Goal: Task Accomplishment & Management: Manage account settings

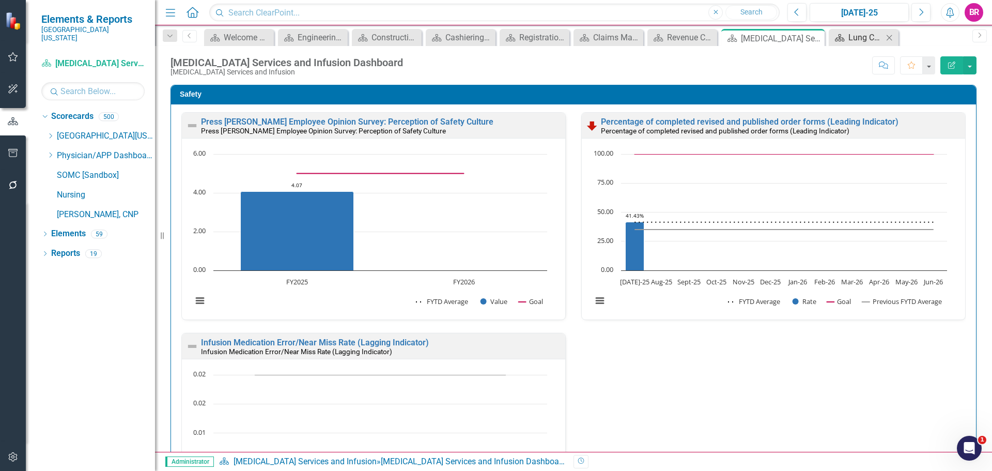
click at [856, 38] on div "Lung Care" at bounding box center [865, 37] width 35 height 13
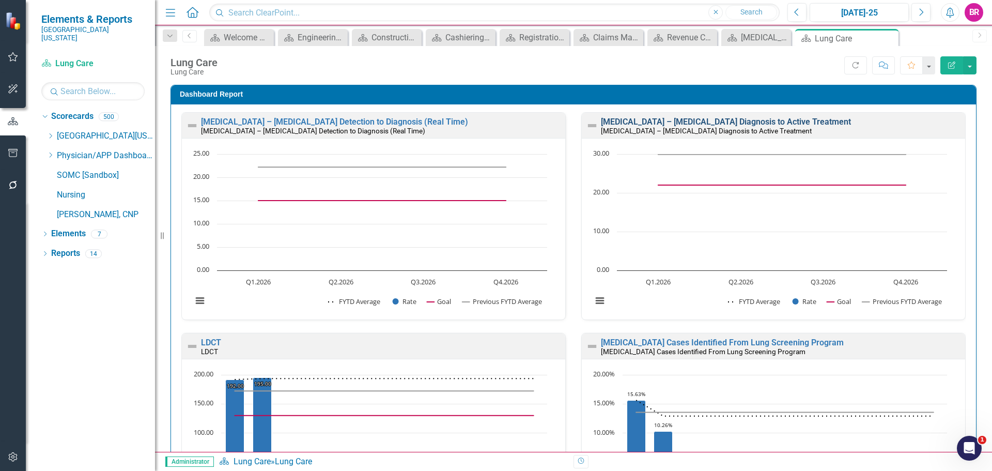
click at [663, 120] on link "Lung Cancer – NSCLC Diagnosis to Active Treatment" at bounding box center [726, 122] width 250 height 10
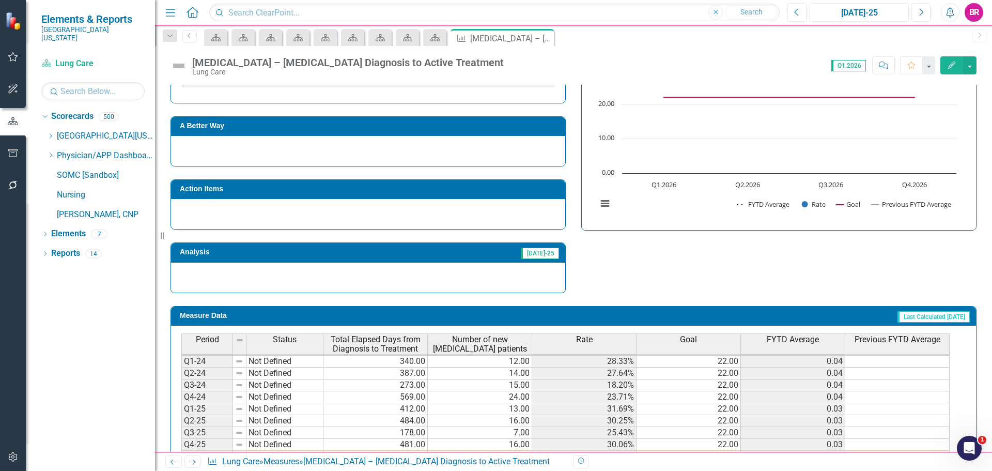
scroll to position [311, 0]
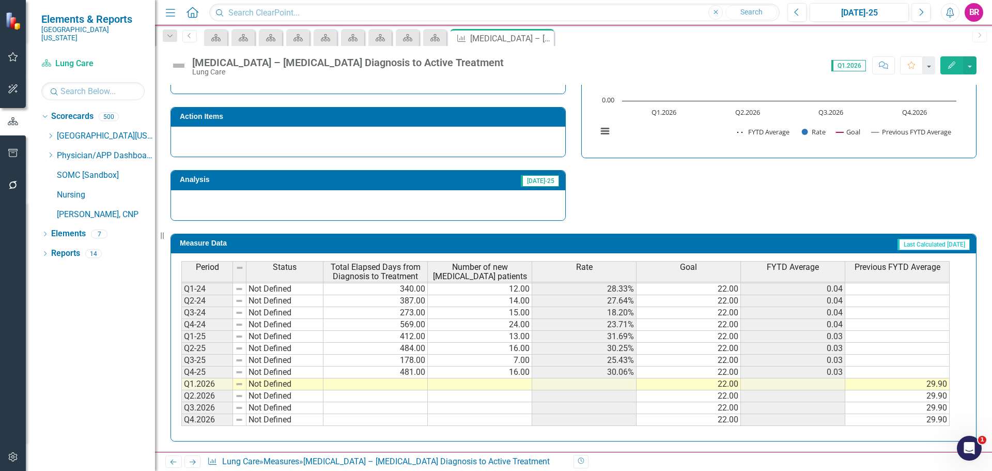
click at [768, 271] on span "FYTD Average" at bounding box center [793, 267] width 52 height 9
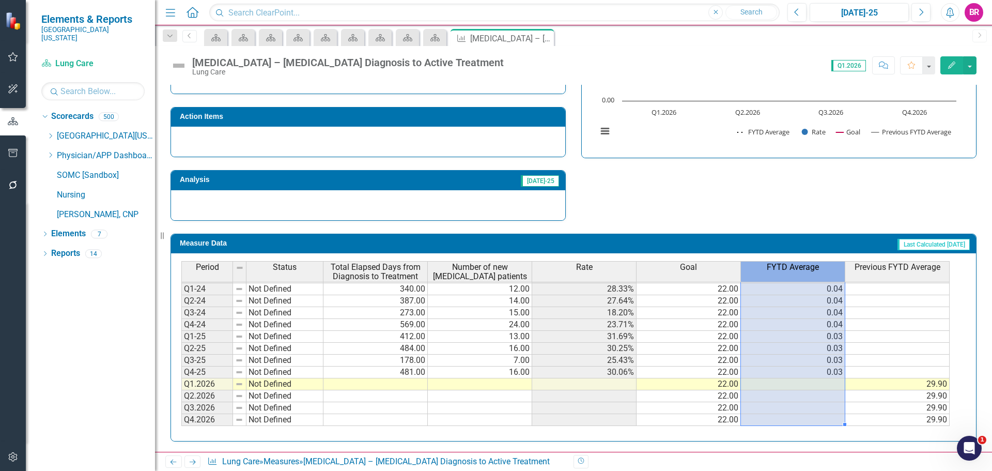
click at [780, 263] on span "FYTD Average" at bounding box center [793, 267] width 52 height 9
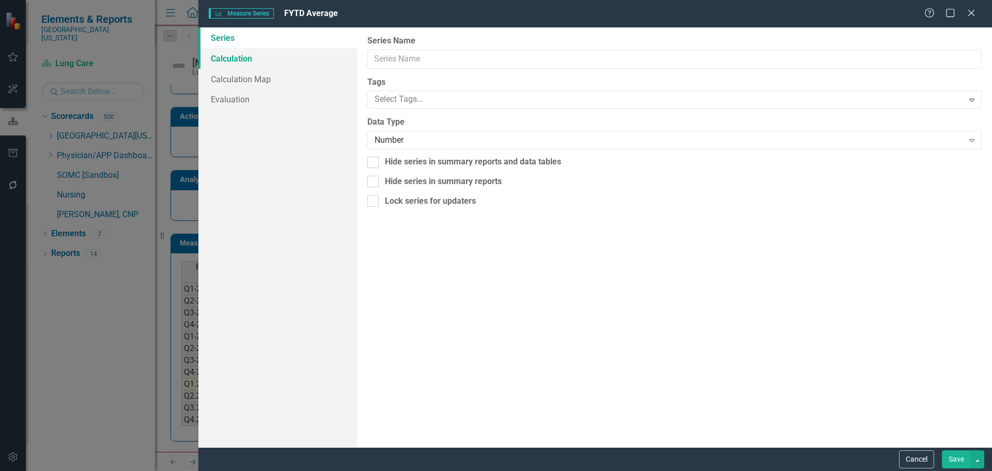
type input "FYTD Average"
checkbox input "true"
drag, startPoint x: 231, startPoint y: 60, endPoint x: 256, endPoint y: 63, distance: 25.0
click at [232, 60] on link "Calculation" at bounding box center [277, 58] width 159 height 21
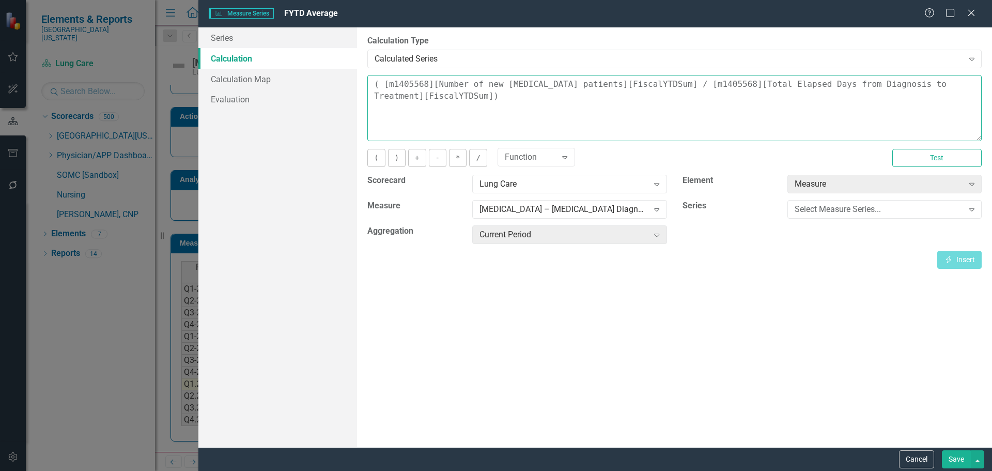
click at [972, 84] on textarea "( [m1405568][Number of new NSCLC patients][FiscalYTDSum] / [m1405568][Total Ela…" at bounding box center [674, 108] width 614 height 66
type textarea "( [m1405568][Number of new NSCLC patients][FiscalYTDSum] / [m1405568][Total Ela…"
click at [969, 458] on button "Save" at bounding box center [956, 459] width 29 height 18
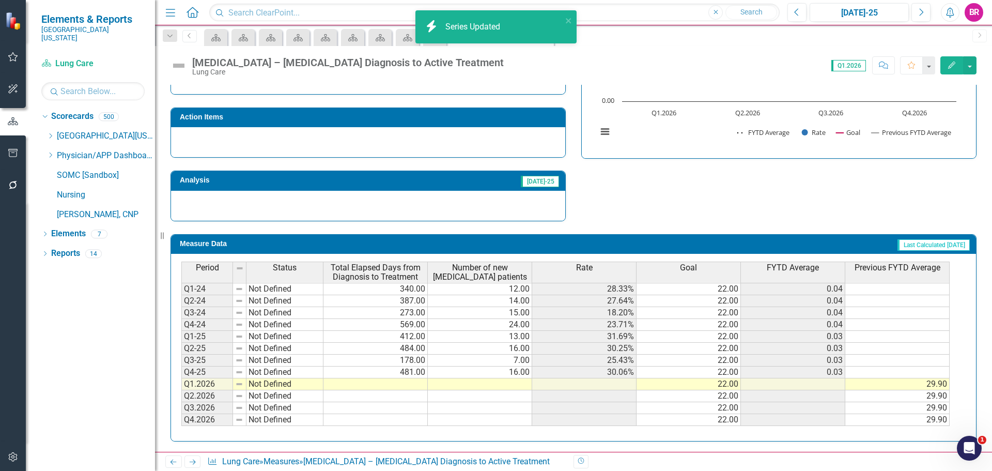
scroll to position [310, 0]
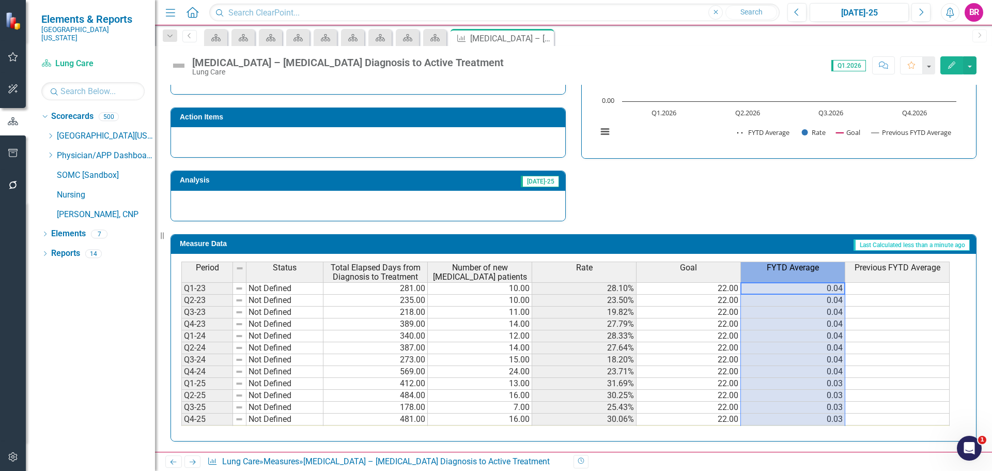
click at [792, 270] on span "FYTD Average" at bounding box center [793, 267] width 52 height 9
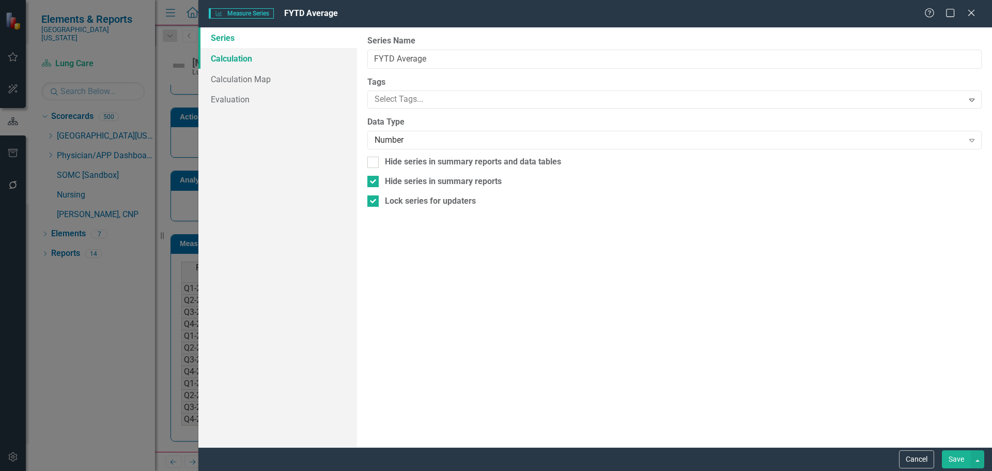
click at [238, 60] on link "Calculation" at bounding box center [277, 58] width 159 height 21
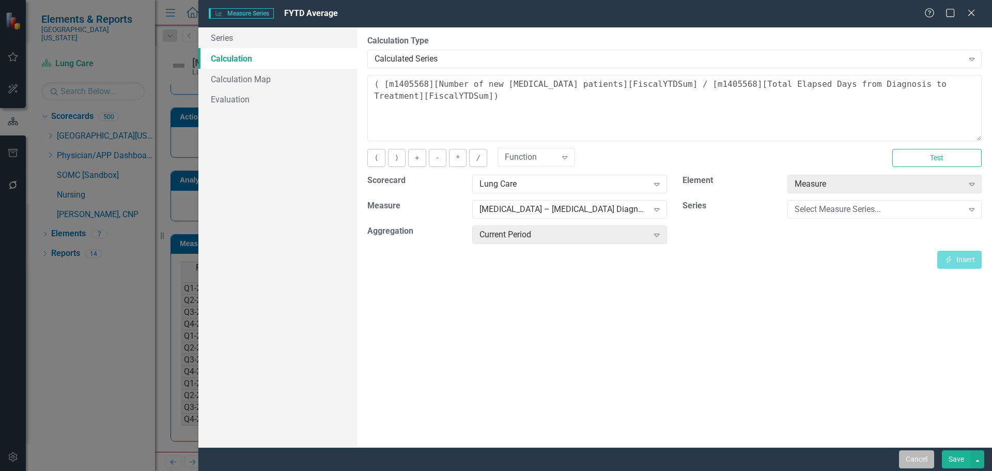
click at [914, 461] on button "Cancel" at bounding box center [916, 459] width 35 height 18
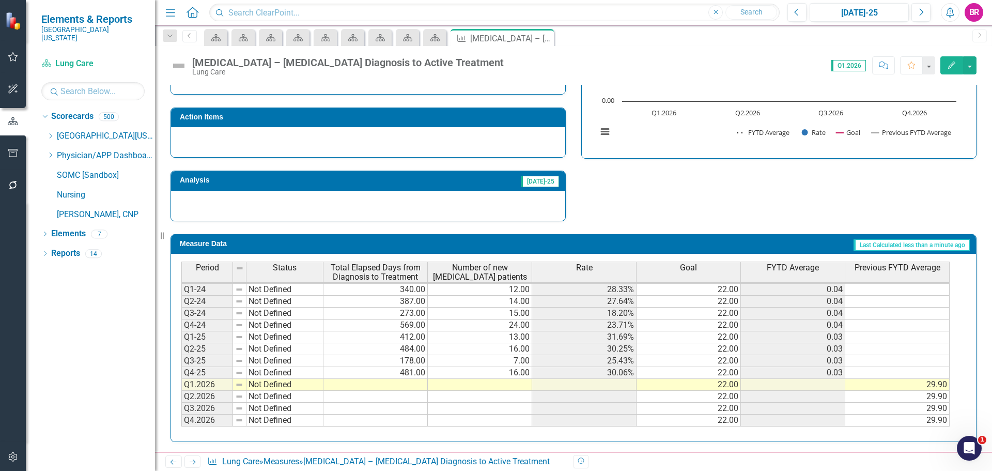
scroll to position [311, 0]
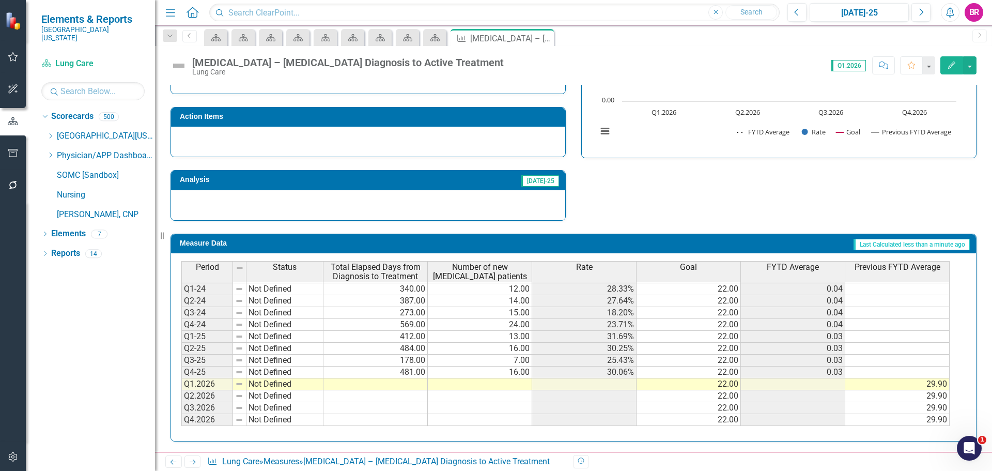
click at [805, 274] on th "FYTD Average" at bounding box center [793, 271] width 104 height 21
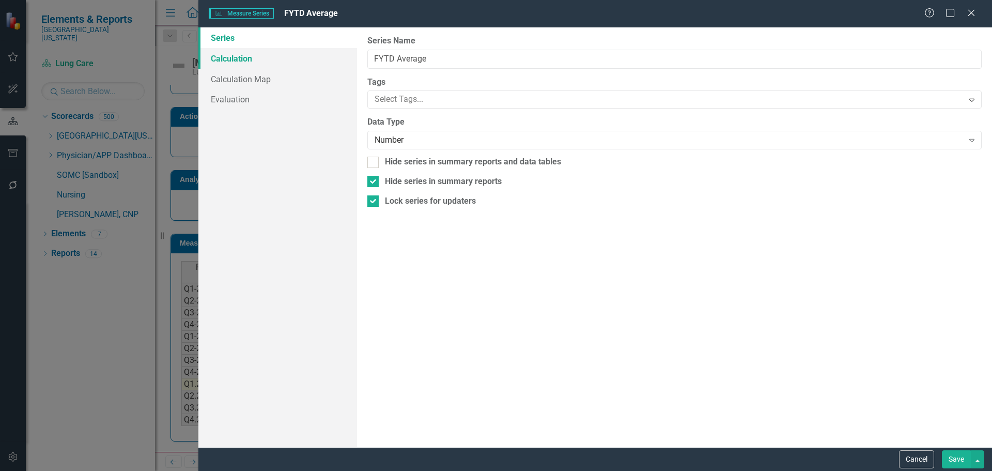
click at [250, 65] on link "Calculation" at bounding box center [277, 58] width 159 height 21
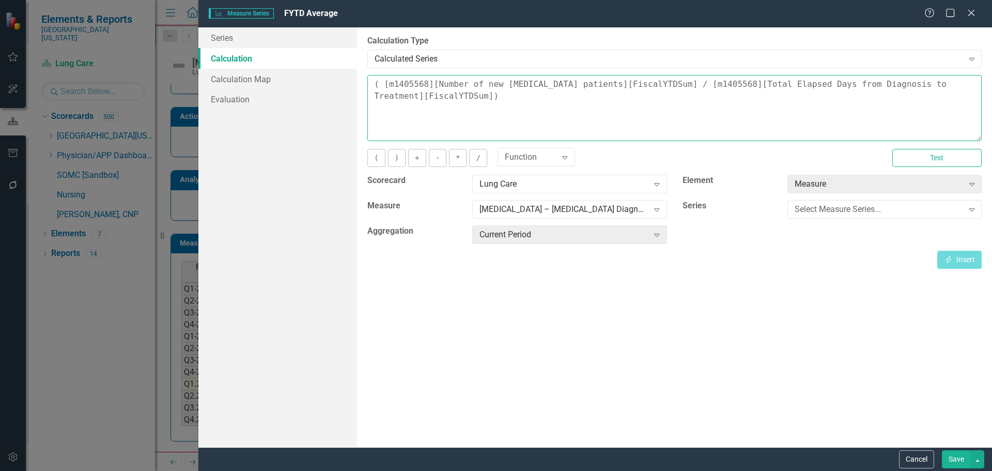
click at [977, 89] on textarea "( [m1405568][Number of new NSCLC patients][FiscalYTDSum] / [m1405568][Total Ela…" at bounding box center [674, 108] width 614 height 66
type textarea "( [m1405568][Number of new NSCLC patients][FiscalYTDSum] / [m1405568][Total Ela…"
click at [960, 459] on button "Save" at bounding box center [956, 459] width 29 height 18
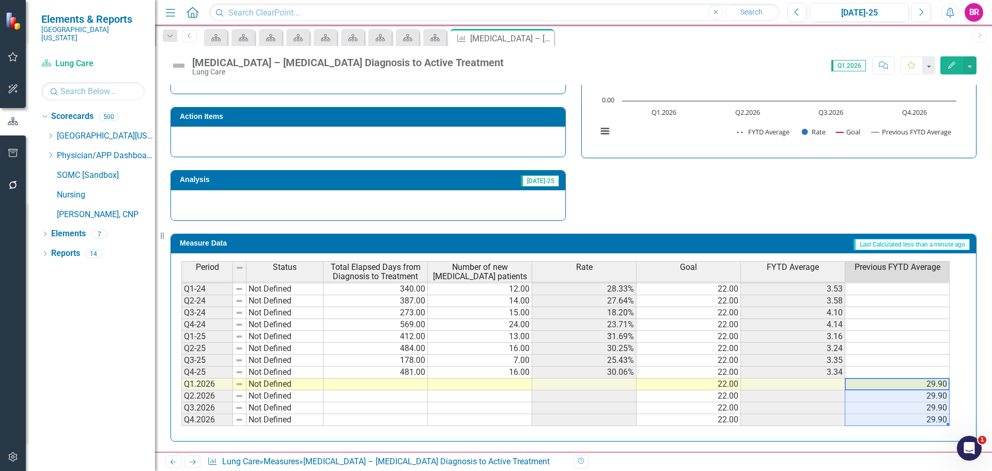
drag, startPoint x: 940, startPoint y: 387, endPoint x: 935, endPoint y: 415, distance: 28.3
click at [935, 415] on tbody "Q1-23 Not Defined 281.00 10.00 28.10% 22.00 3.56 Q2-23 Not Defined 235.00 10.00…" at bounding box center [565, 330] width 768 height 191
click at [813, 191] on div "Strategic Values Safety SOMC Cancer & Infusion Services Q1.2026 A Better Way Ac…" at bounding box center [574, 85] width 822 height 269
drag, startPoint x: 936, startPoint y: 382, endPoint x: 937, endPoint y: 422, distance: 39.3
click at [937, 422] on tbody "Q1-23 Not Defined 281.00 10.00 28.10% 22.00 3.56 Q2-23 Not Defined 235.00 10.00…" at bounding box center [565, 330] width 768 height 191
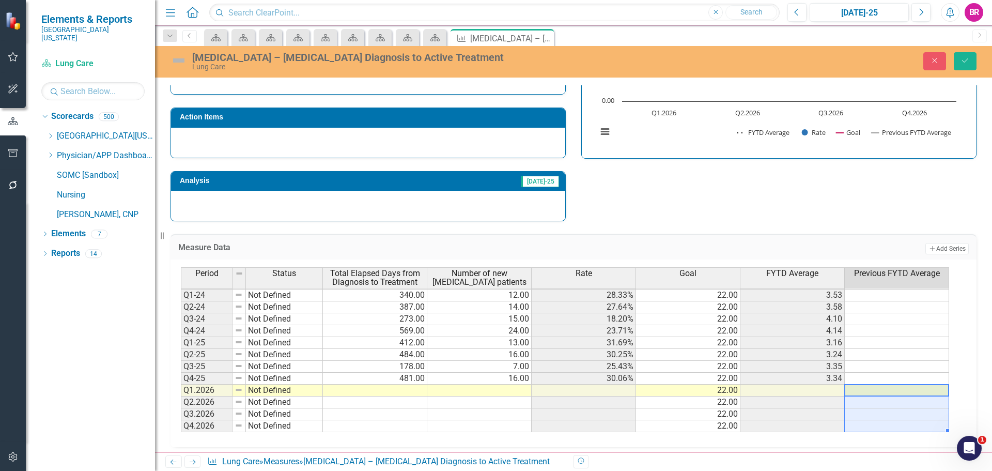
click at [627, 274] on div "Rate" at bounding box center [584, 273] width 104 height 11
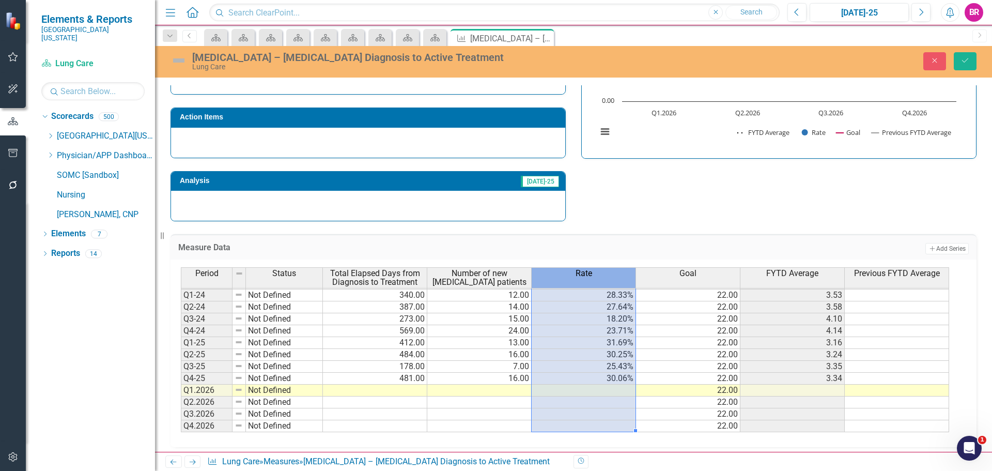
click at [627, 274] on div "Rate" at bounding box center [584, 273] width 104 height 11
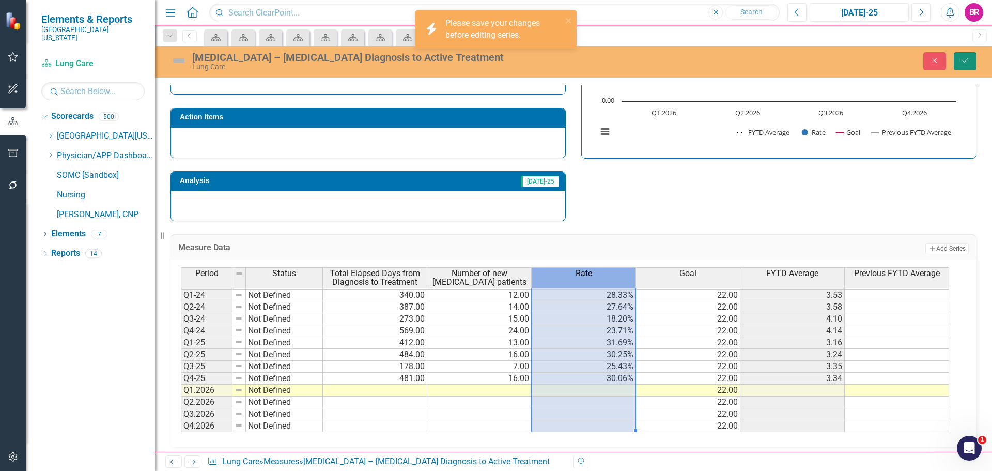
click at [974, 61] on button "Save" at bounding box center [965, 61] width 23 height 18
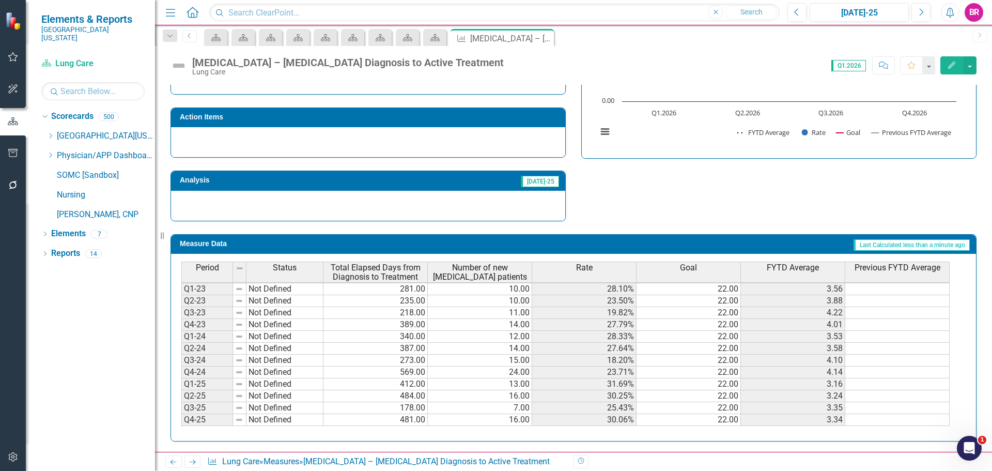
scroll to position [47, 0]
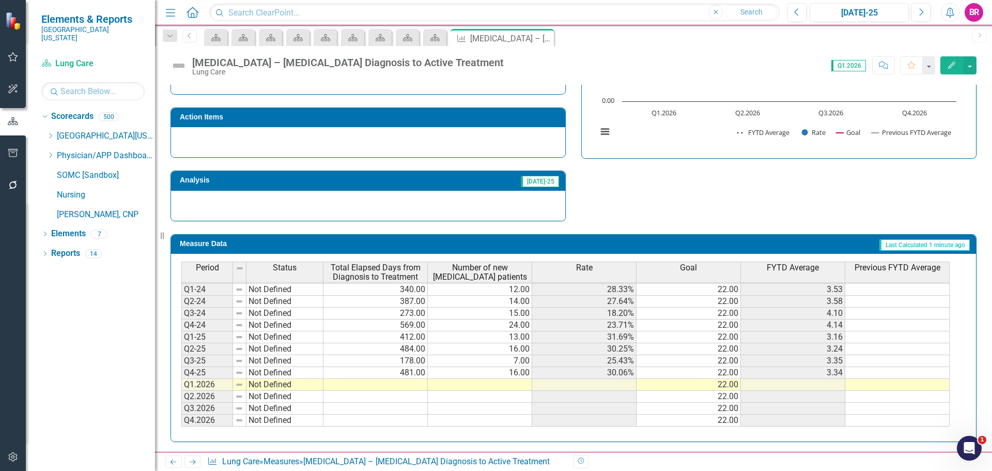
click at [805, 271] on span "FYTD Average" at bounding box center [793, 267] width 52 height 9
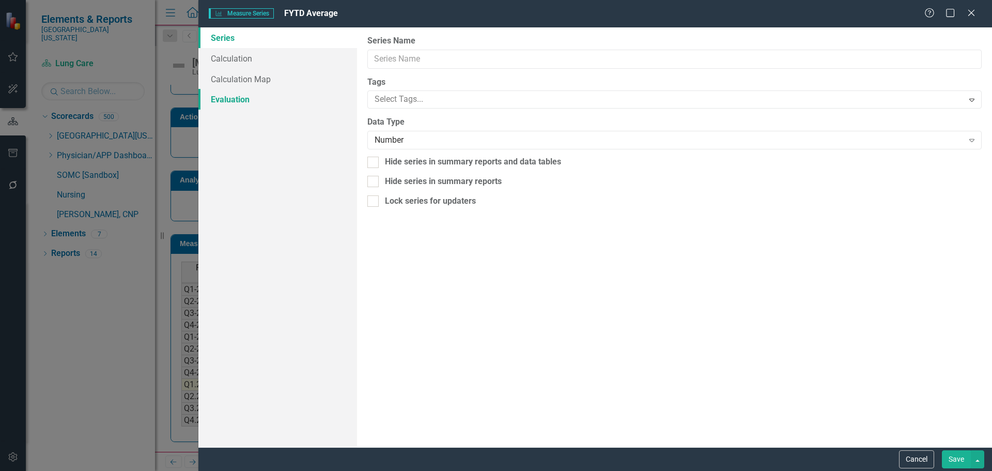
type input "FYTD Average"
checkbox input "true"
click at [243, 52] on link "Calculation" at bounding box center [277, 58] width 159 height 21
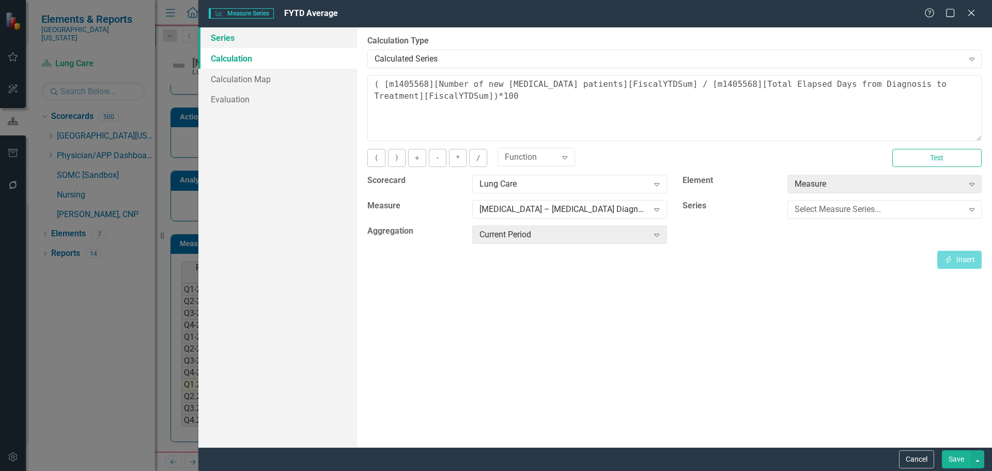
click at [233, 36] on link "Series" at bounding box center [277, 37] width 159 height 21
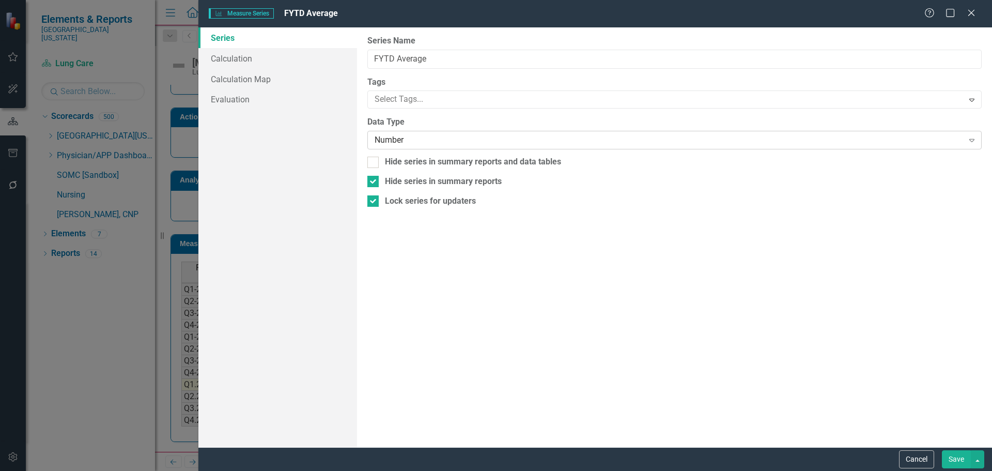
click at [642, 137] on div "Number" at bounding box center [669, 140] width 589 height 12
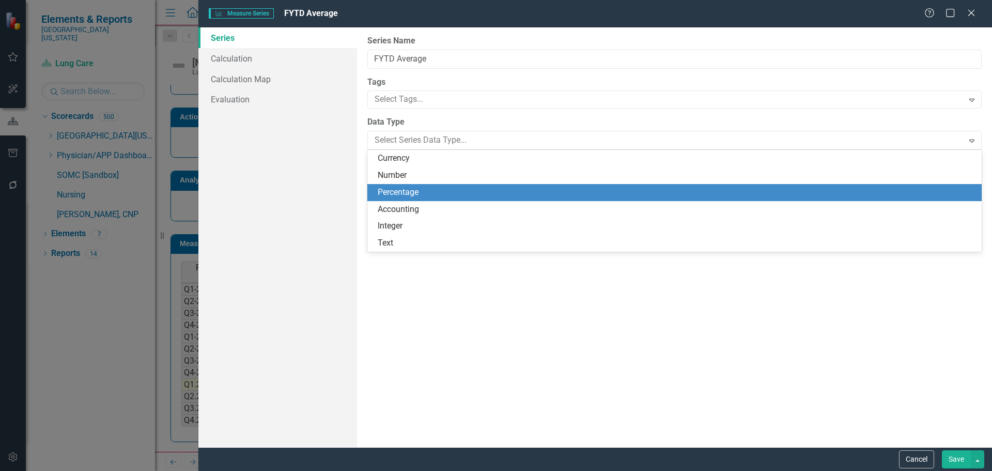
click at [616, 195] on div "Percentage" at bounding box center [677, 193] width 598 height 12
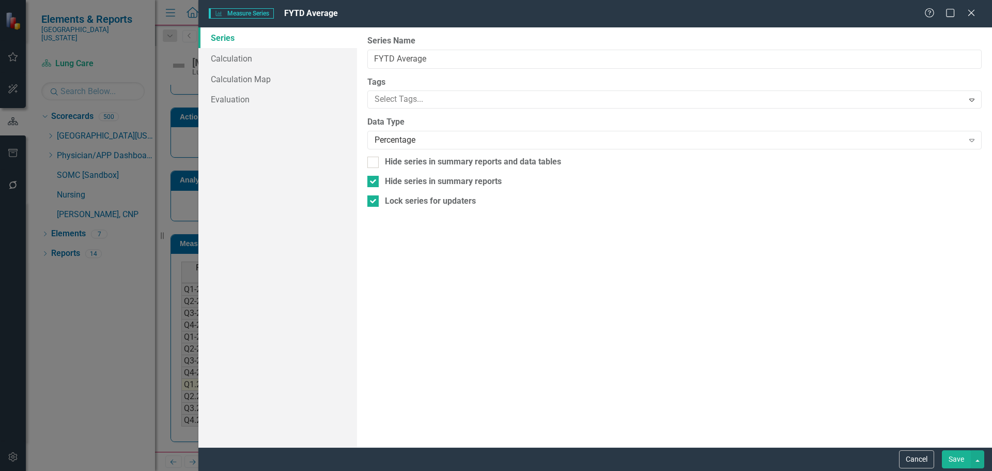
click at [964, 457] on button "Save" at bounding box center [956, 459] width 29 height 18
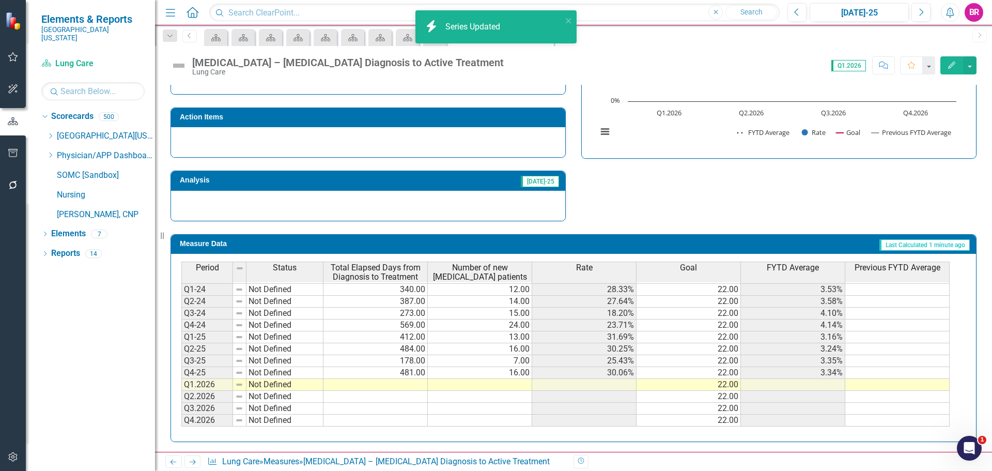
scroll to position [0, 0]
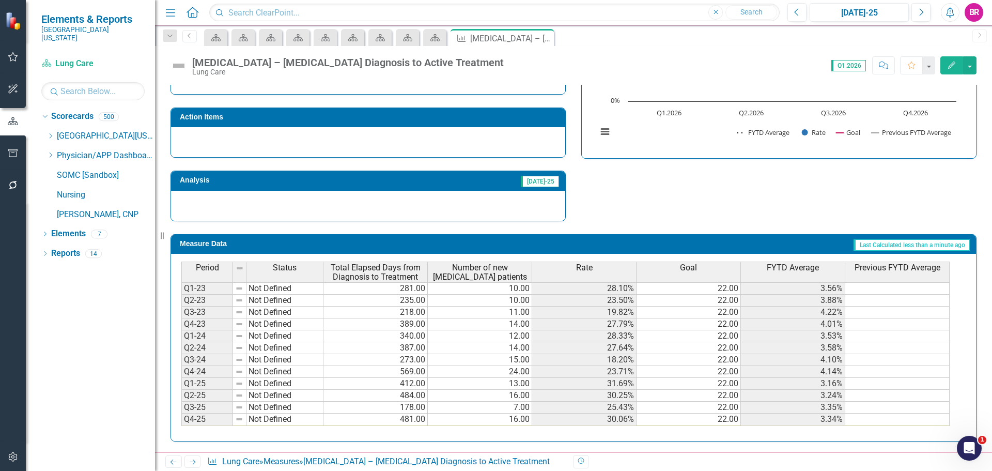
click at [794, 270] on span "FYTD Average" at bounding box center [793, 267] width 52 height 9
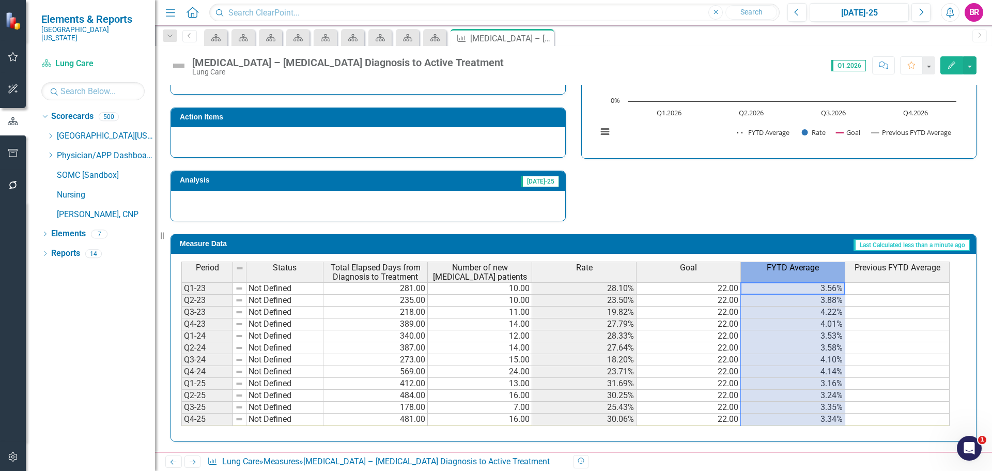
click at [794, 270] on span "FYTD Average" at bounding box center [793, 267] width 52 height 9
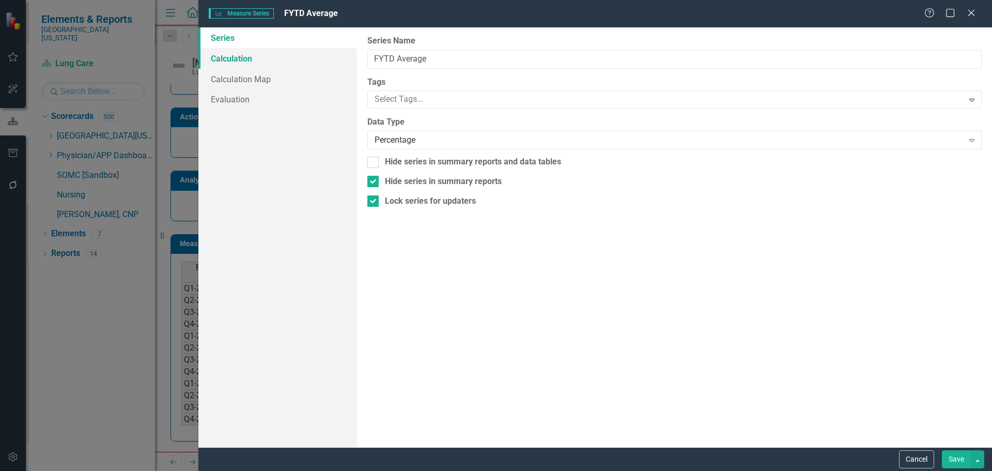
click at [256, 56] on link "Calculation" at bounding box center [277, 58] width 159 height 21
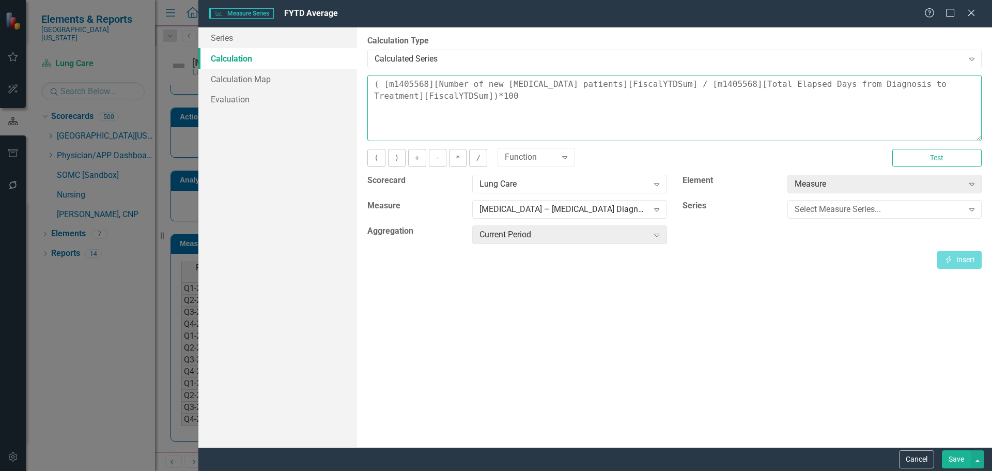
click at [551, 98] on textarea "( [m1405568][Number of new NSCLC patients][FiscalYTDSum] / [m1405568][Total Ela…" at bounding box center [674, 108] width 614 height 66
drag, startPoint x: 458, startPoint y: 90, endPoint x: 314, endPoint y: 35, distance: 154.4
click at [314, 35] on div "Series Calculation Calculation Map Evaluation From this page, you can edit the …" at bounding box center [595, 237] width 794 height 420
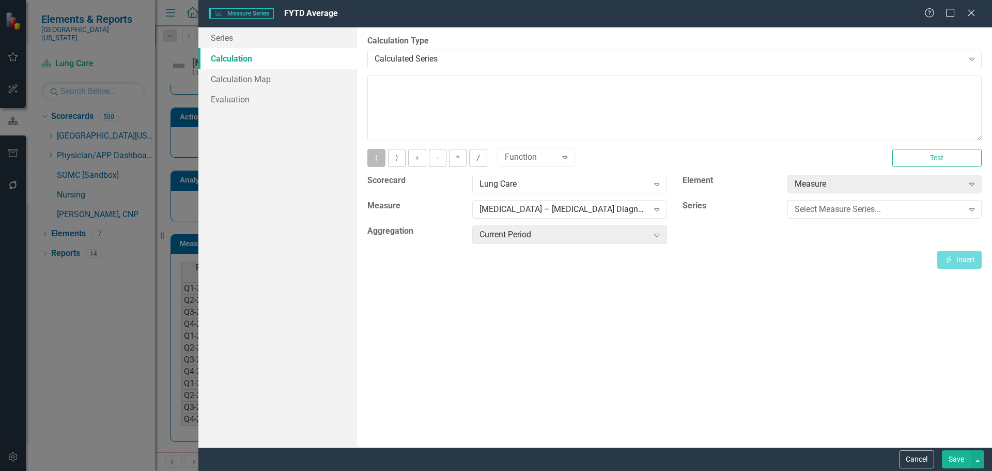
click at [376, 154] on button "(" at bounding box center [376, 158] width 18 height 18
click at [841, 207] on div "Select Measure Series..." at bounding box center [879, 210] width 169 height 12
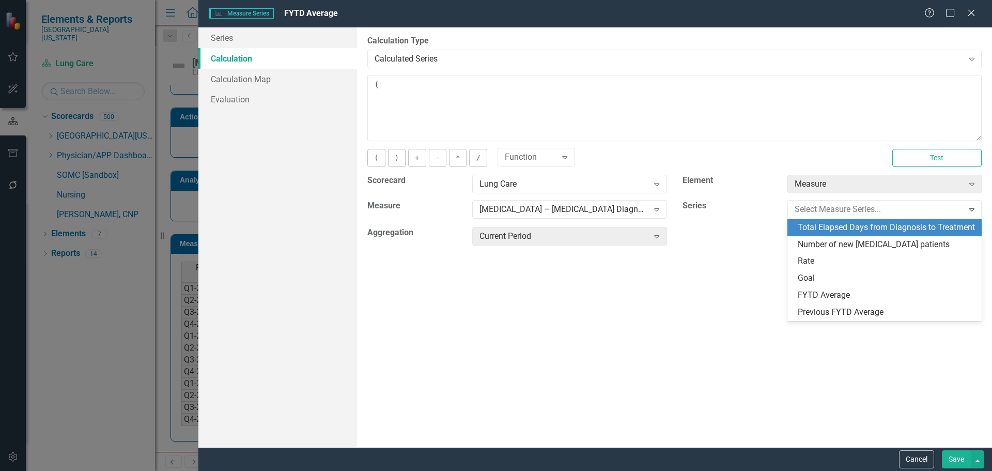
click at [841, 230] on div "Total Elapsed Days from Diagnosis to Treatment" at bounding box center [887, 228] width 178 height 12
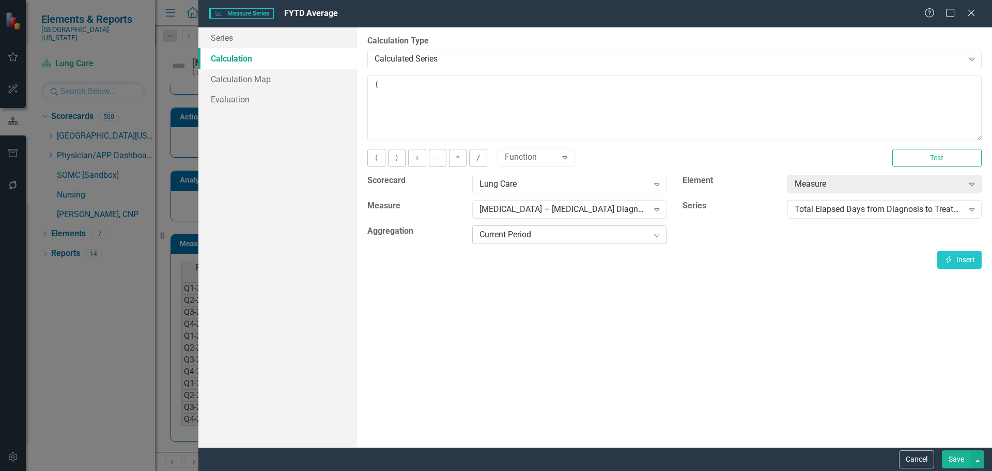
click at [654, 236] on icon "Expand" at bounding box center [657, 234] width 10 height 8
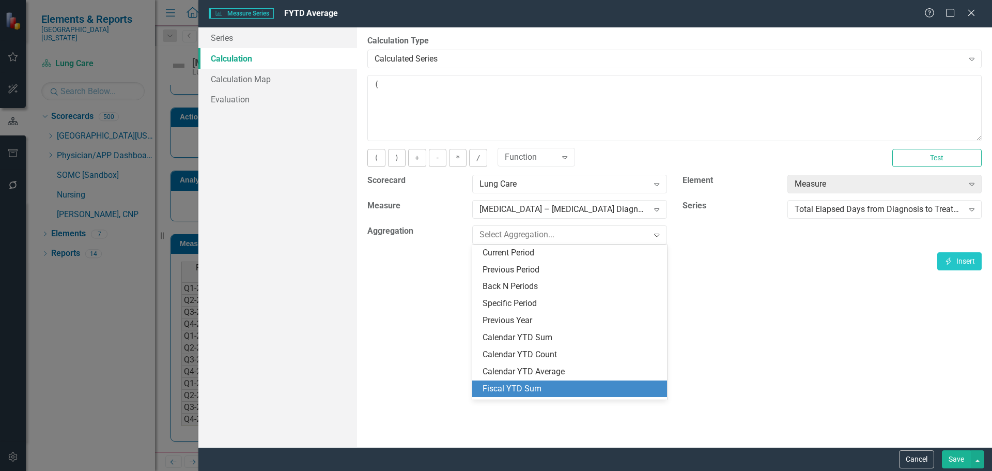
click at [589, 388] on div "Fiscal YTD Sum" at bounding box center [572, 389] width 178 height 12
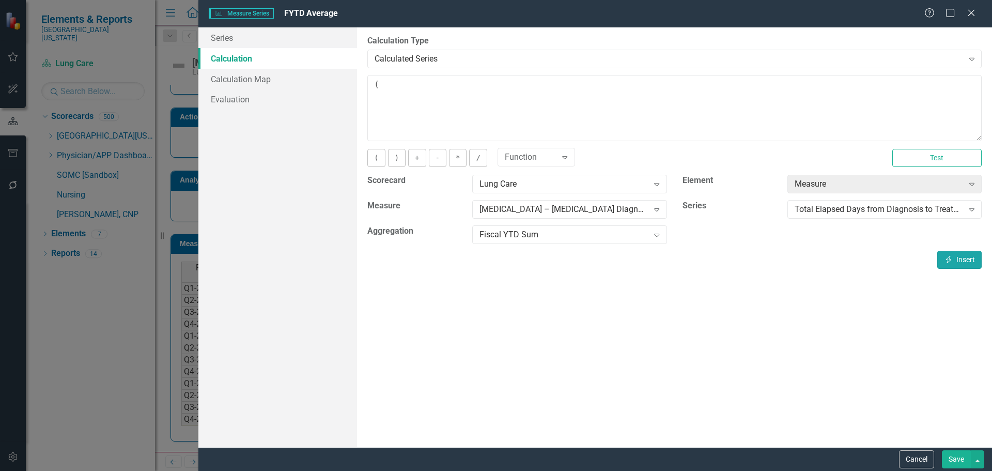
click at [975, 259] on button "Insert Insert" at bounding box center [959, 260] width 44 height 18
click at [477, 153] on button "/" at bounding box center [478, 158] width 18 height 18
click at [921, 207] on div "Total Elapsed Days from Diagnosis to Treatment" at bounding box center [879, 210] width 169 height 12
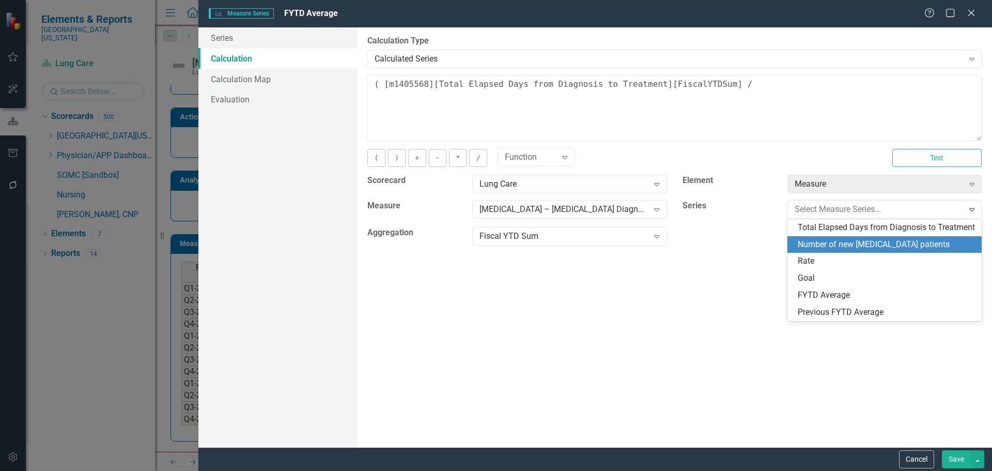
click at [866, 245] on div "Number of new NSCLC patients" at bounding box center [887, 245] width 178 height 12
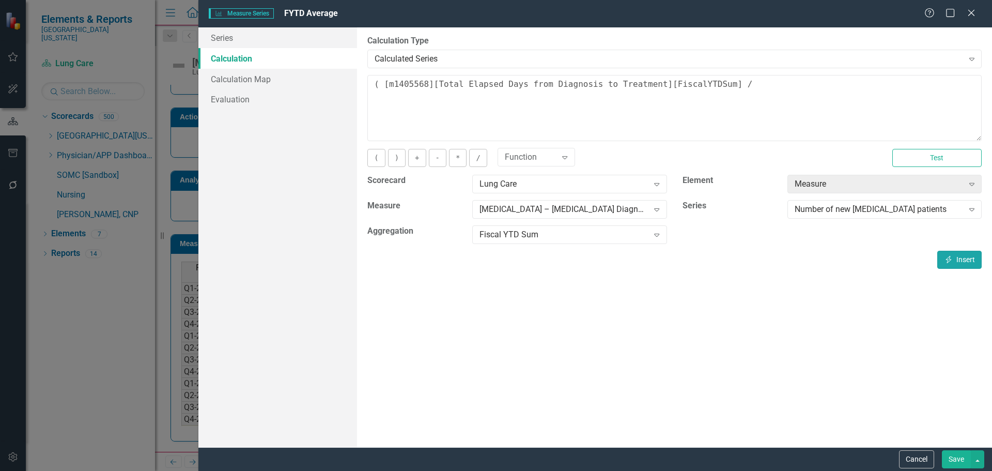
click at [968, 261] on button "Insert Insert" at bounding box center [959, 260] width 44 height 18
click at [398, 163] on button ")" at bounding box center [397, 158] width 18 height 18
click at [454, 157] on button "*" at bounding box center [458, 158] width 18 height 18
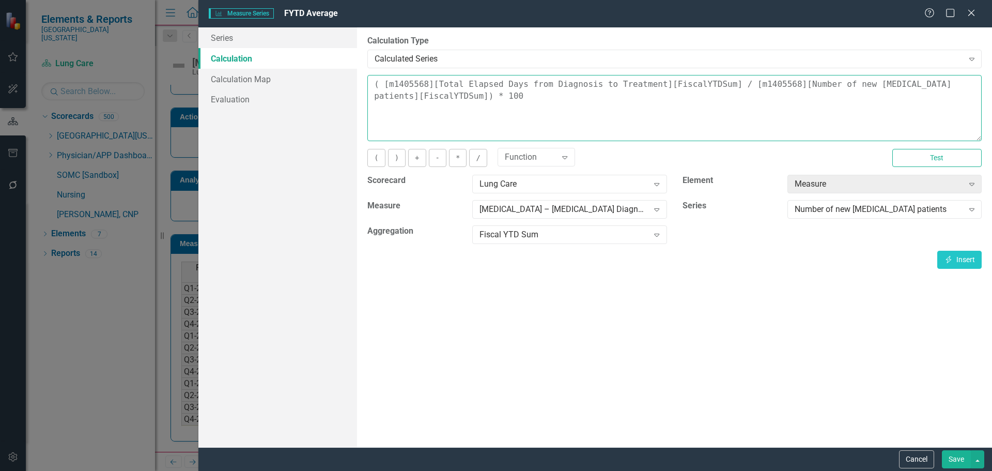
type textarea "( [m1405568][Total Elapsed Days from Diagnosis to Treatment][FiscalYTDSum] / [m…"
click at [940, 455] on div "Save" at bounding box center [961, 459] width 45 height 18
click at [950, 455] on button "Save" at bounding box center [956, 459] width 29 height 18
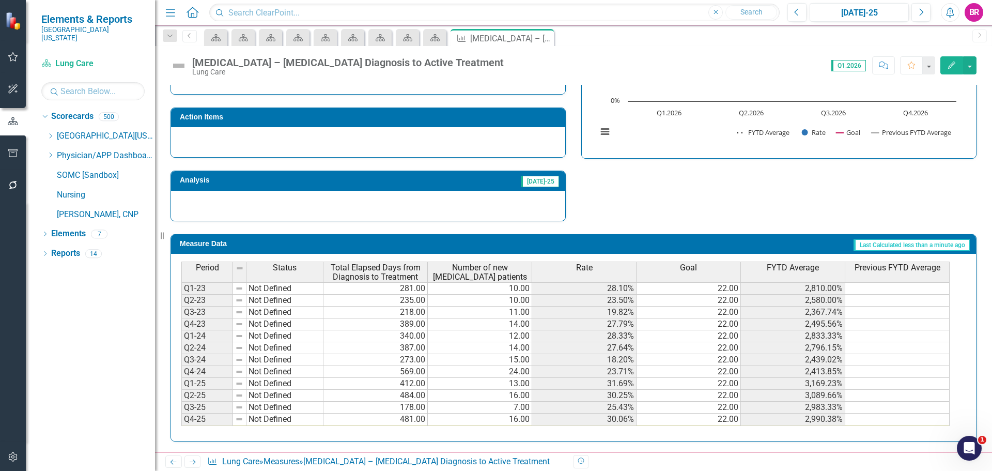
click at [609, 273] on th "Rate" at bounding box center [584, 271] width 104 height 21
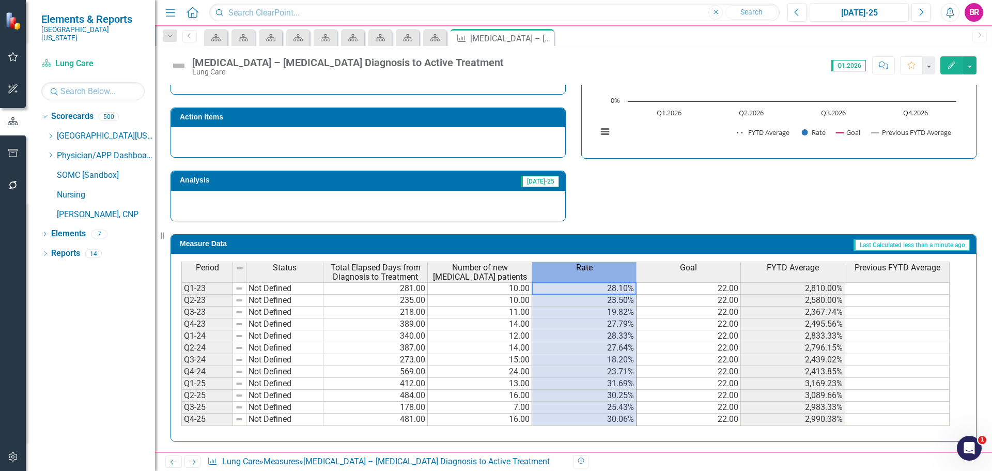
click at [609, 273] on th "Rate" at bounding box center [584, 271] width 104 height 21
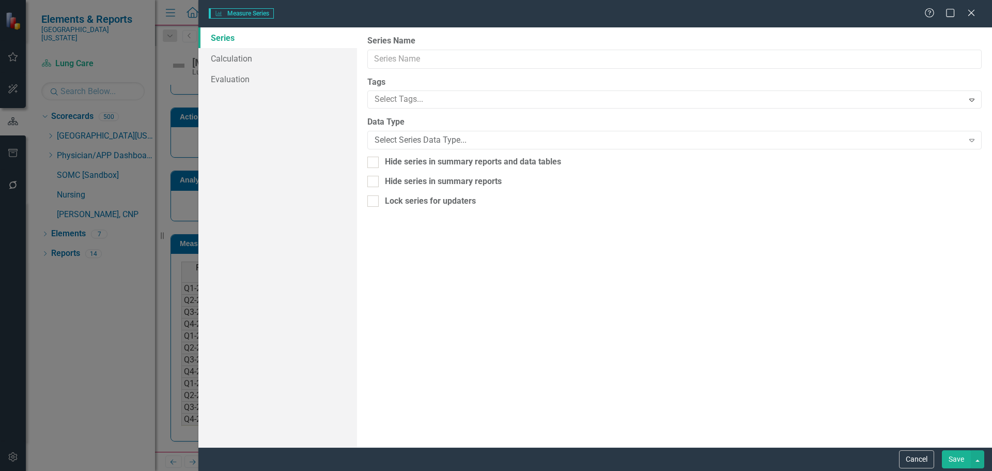
type input "Rate"
click at [229, 58] on link "Calculation" at bounding box center [277, 58] width 159 height 21
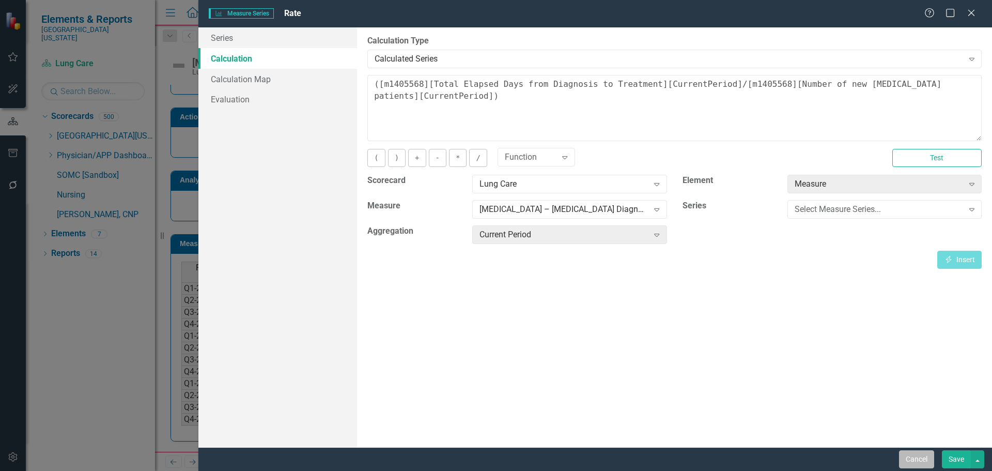
click at [909, 462] on button "Cancel" at bounding box center [916, 459] width 35 height 18
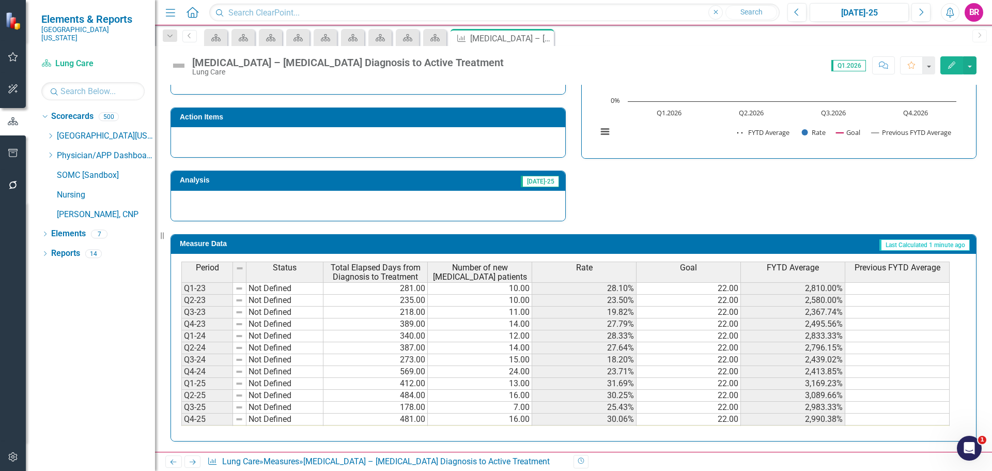
click at [797, 275] on th "FYTD Average" at bounding box center [793, 271] width 104 height 21
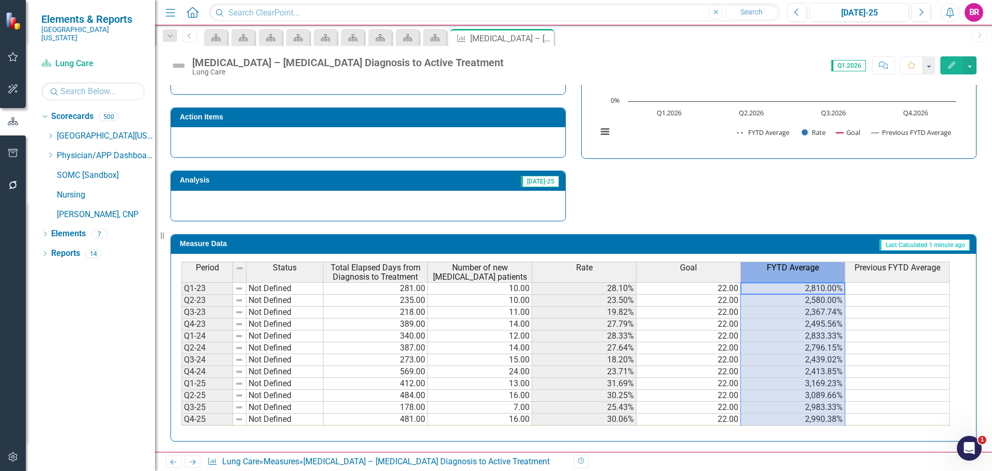
click at [797, 275] on th "FYTD Average" at bounding box center [793, 271] width 104 height 21
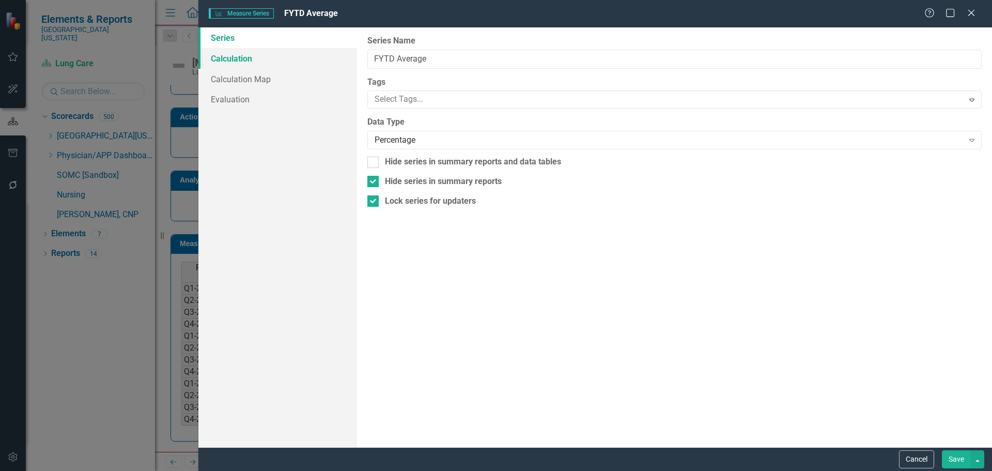
click at [246, 56] on link "Calculation" at bounding box center [277, 58] width 159 height 21
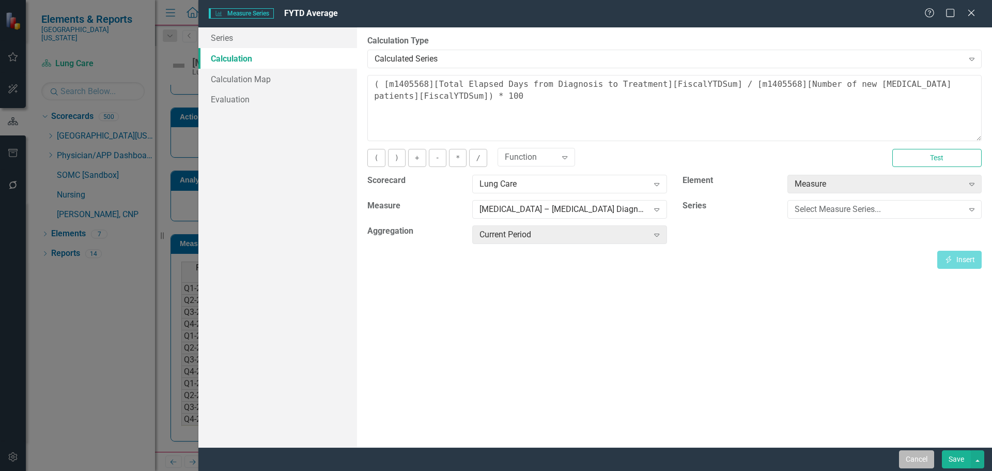
click at [922, 462] on button "Cancel" at bounding box center [916, 459] width 35 height 18
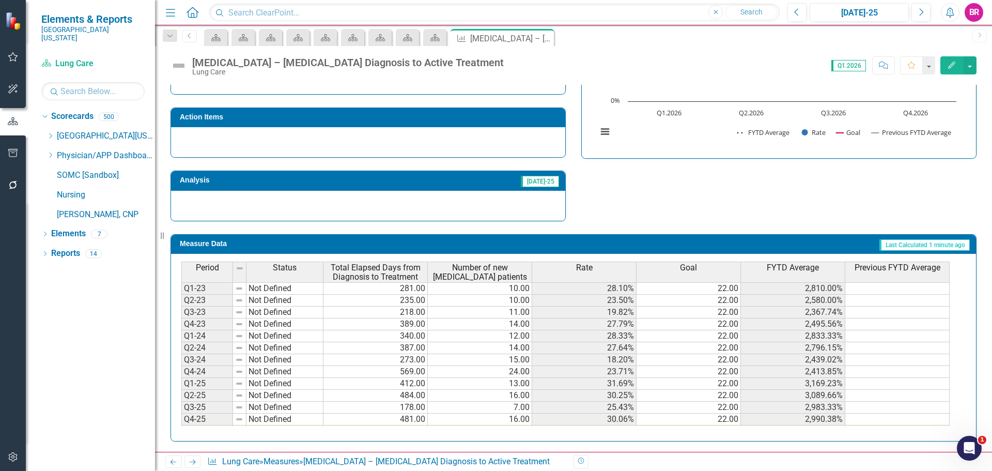
click at [611, 272] on div "Rate" at bounding box center [584, 267] width 104 height 11
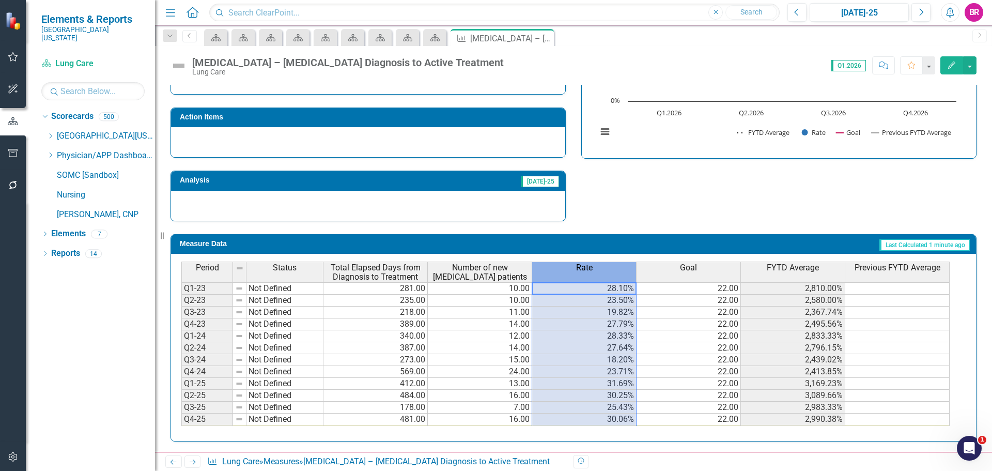
click at [611, 272] on div "Rate" at bounding box center [584, 267] width 104 height 11
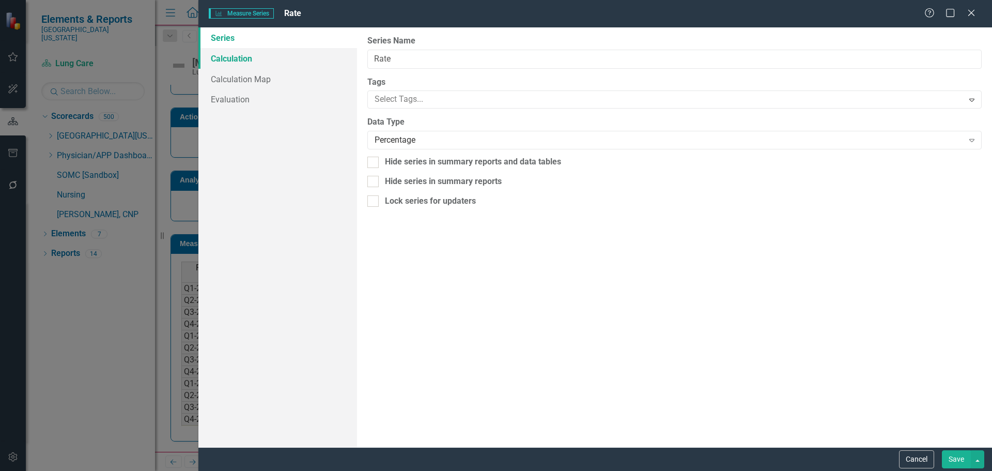
click at [248, 61] on link "Calculation" at bounding box center [277, 58] width 159 height 21
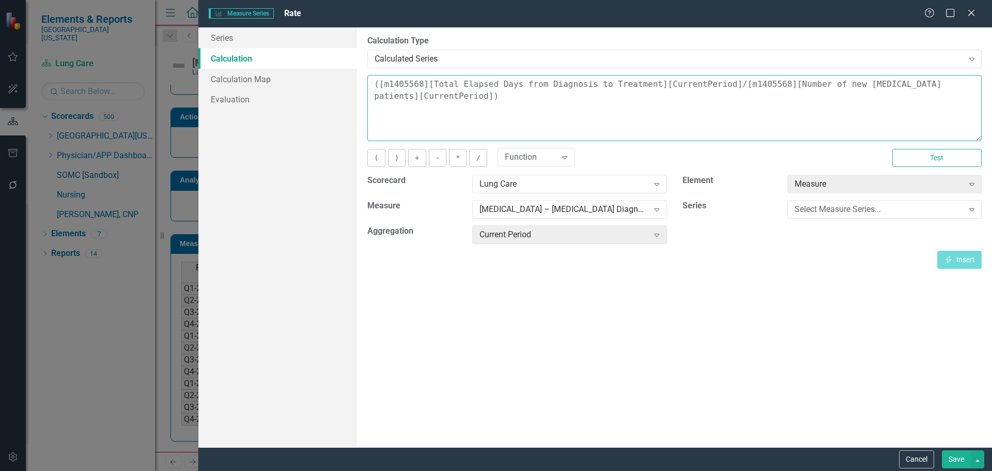
click at [977, 89] on textarea "([m1405568][Total Elapsed Days from Diagnosis to Treatment][CurrentPeriod]/[m14…" at bounding box center [674, 108] width 614 height 66
click at [456, 161] on button "*" at bounding box center [458, 158] width 18 height 18
type textarea "([m1405568][Total Elapsed Days from Diagnosis to Treatment][CurrentPeriod]/[m14…"
click at [961, 461] on button "Save" at bounding box center [956, 459] width 29 height 18
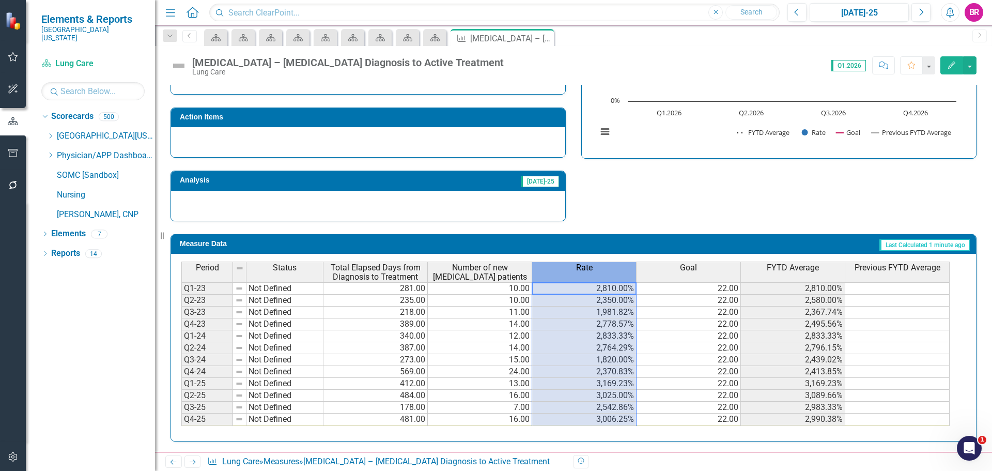
click at [584, 274] on th "Rate" at bounding box center [584, 271] width 104 height 21
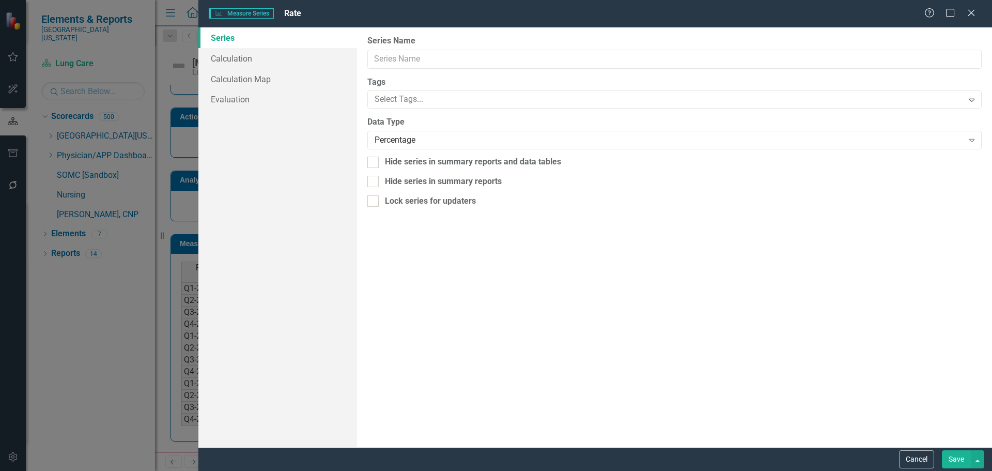
type input "Rate"
click at [213, 50] on link "Calculation" at bounding box center [277, 58] width 159 height 21
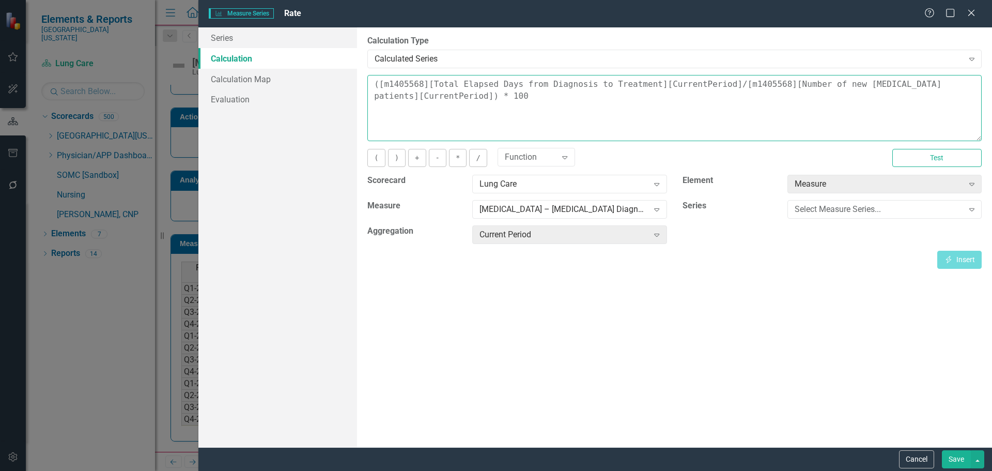
click at [402, 97] on textarea "([m1405568][Total Elapsed Days from Diagnosis to Treatment][CurrentPeriod]/[m14…" at bounding box center [674, 108] width 614 height 66
type textarea "([m1405568][Total Elapsed Days from Diagnosis to Treatment][CurrentPeriod]/[m14…"
click at [951, 455] on button "Save" at bounding box center [956, 459] width 29 height 18
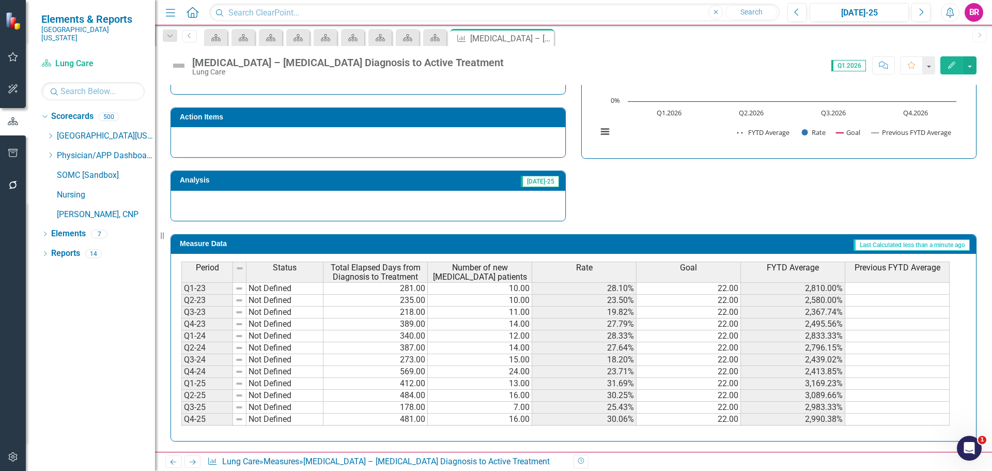
click at [820, 264] on div "FYTD Average" at bounding box center [793, 267] width 104 height 11
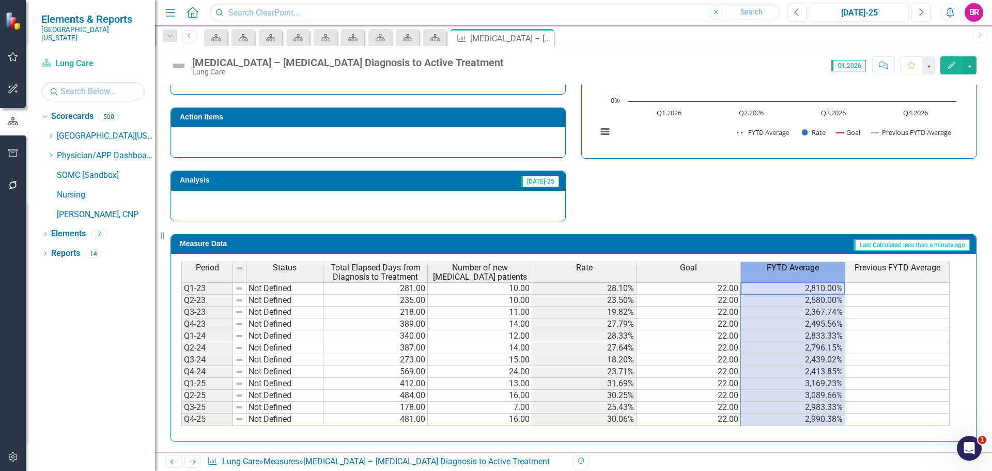
click at [820, 264] on div "FYTD Average" at bounding box center [793, 267] width 104 height 11
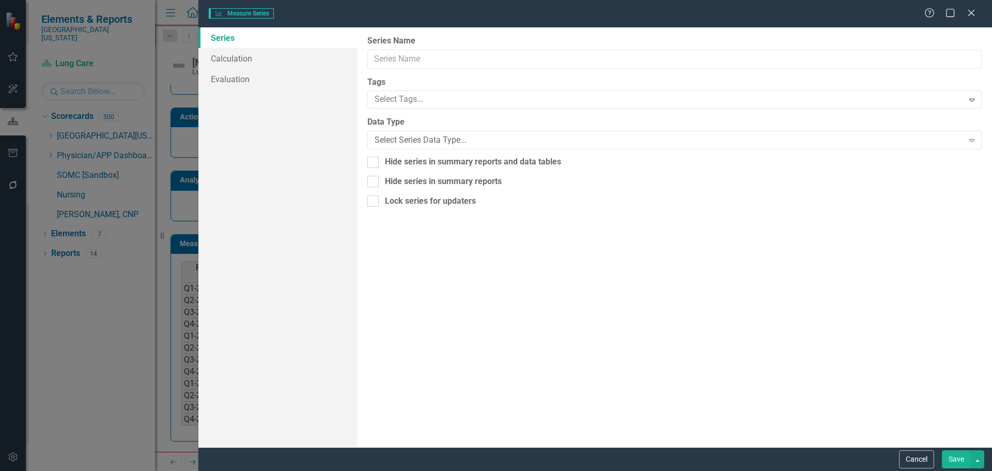
type input "FYTD Average"
checkbox input "true"
click at [265, 54] on link "Calculation" at bounding box center [277, 58] width 159 height 21
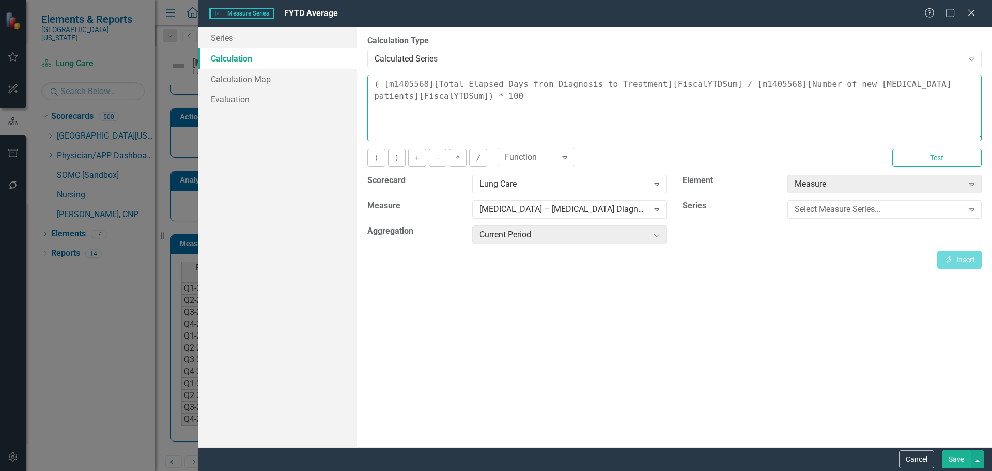
click at [457, 96] on textarea "( [m1405568][Total Elapsed Days from Diagnosis to Treatment][FiscalYTDSum] / [m…" at bounding box center [674, 108] width 614 height 66
type textarea "( [m1405568][Total Elapsed Days from Diagnosis to Treatment][FiscalYTDSum] / [m…"
click at [949, 459] on button "Save" at bounding box center [956, 459] width 29 height 18
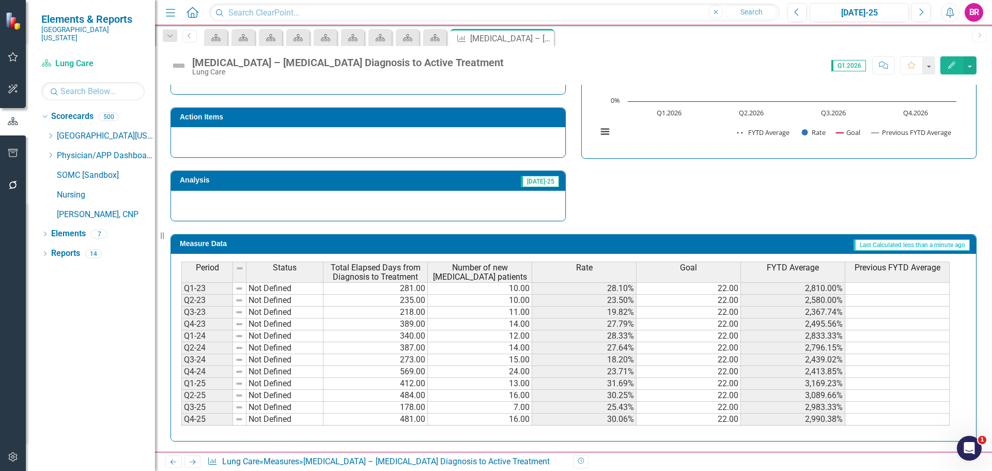
click at [898, 215] on div "Strategic Values Safety SOMC Cancer & Infusion Services Q1.2026 A Better Way Ac…" at bounding box center [574, 86] width 822 height 269
click at [815, 270] on span "FYTD Average" at bounding box center [793, 267] width 52 height 9
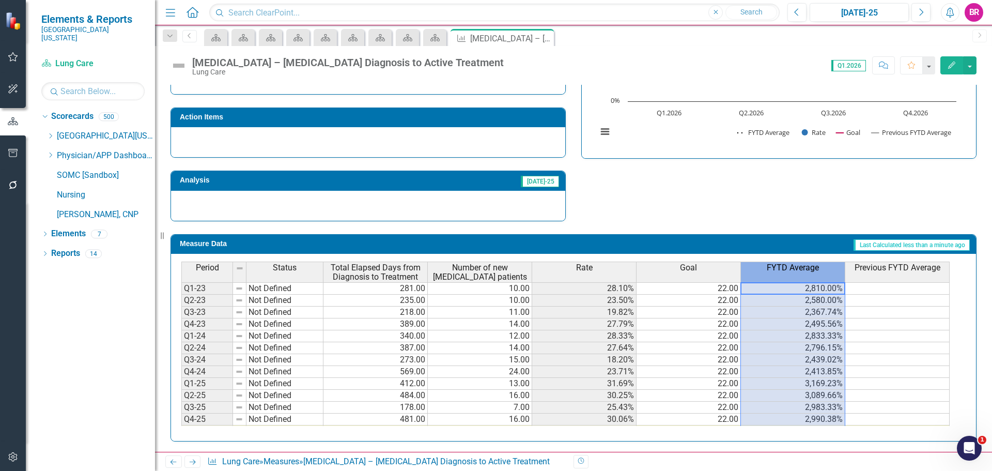
click at [815, 270] on span "FYTD Average" at bounding box center [793, 267] width 52 height 9
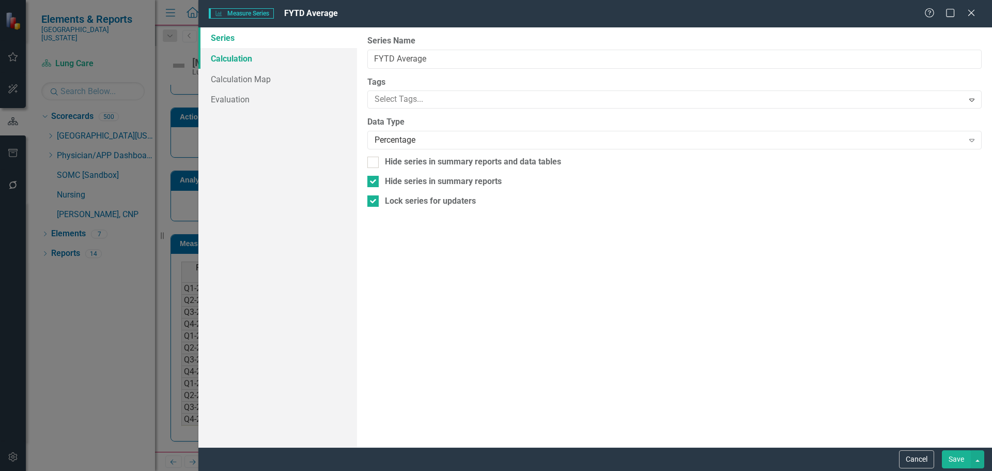
click at [249, 59] on link "Calculation" at bounding box center [277, 58] width 159 height 21
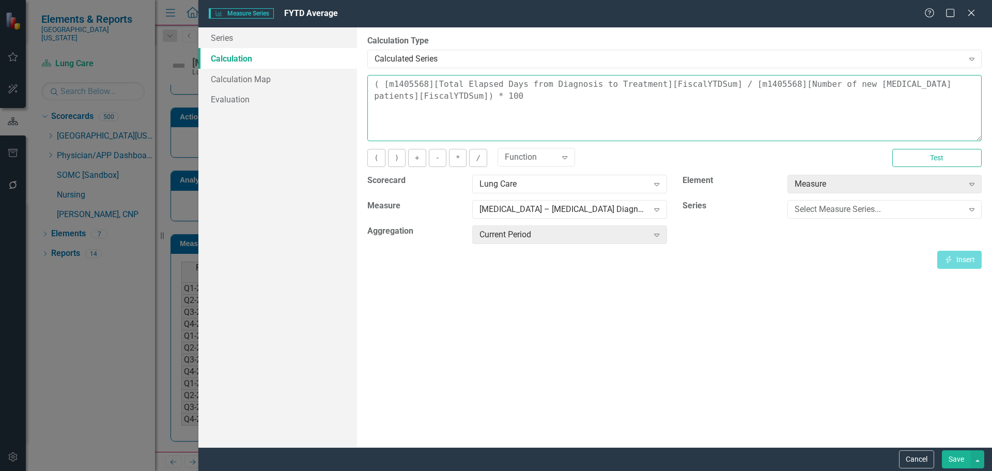
drag, startPoint x: 425, startPoint y: 95, endPoint x: 435, endPoint y: 95, distance: 9.8
click at [425, 95] on textarea "( [m1405568][Total Elapsed Days from Diagnosis to Treatment][FiscalYTDSum] / [m…" at bounding box center [674, 108] width 614 height 66
type textarea "( [m1405568][Total Elapsed Days from Diagnosis to Treatment][FiscalYTDSum] / [m…"
click at [961, 460] on button "Save" at bounding box center [956, 459] width 29 height 18
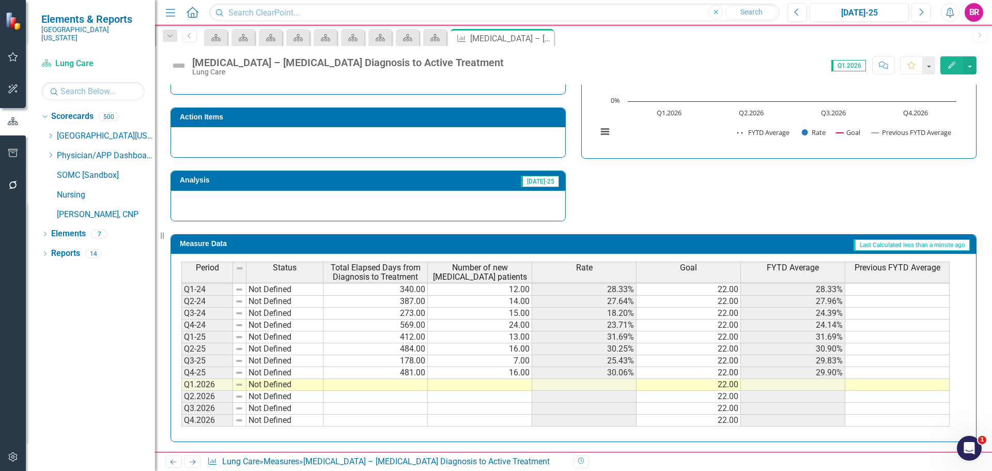
scroll to position [311, 0]
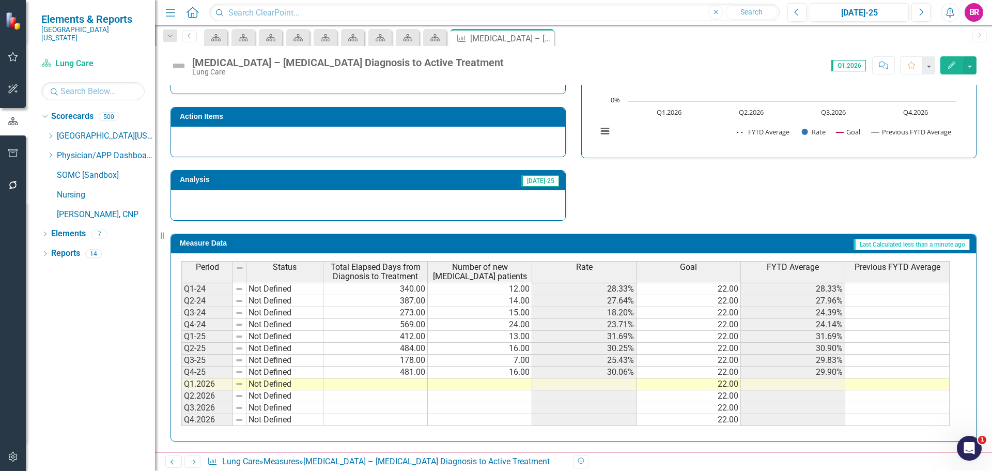
click at [181, 390] on div "Period Status Total Elapsed Days from Diagnosis to Treatment Number of new NSCL…" at bounding box center [181, 320] width 0 height 212
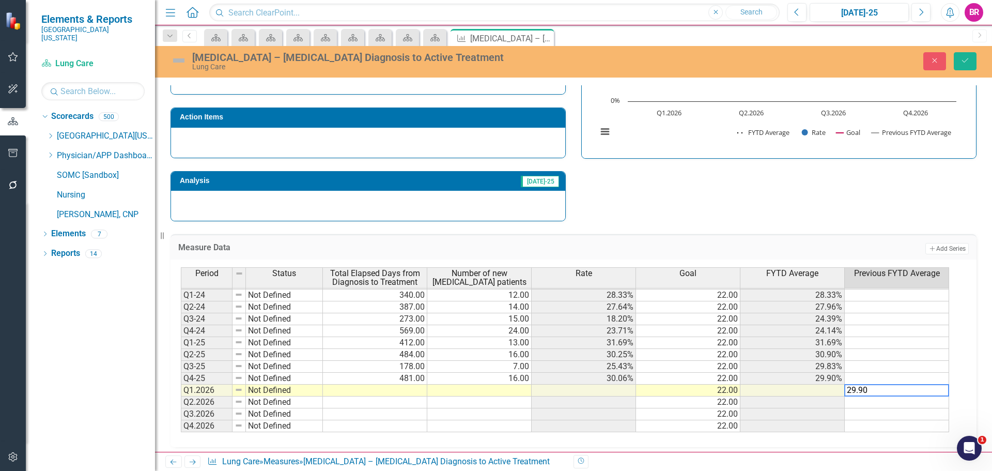
type textarea "29.90"
click at [870, 252] on td "Add Add Series" at bounding box center [789, 248] width 360 height 13
click at [936, 385] on td "29.90" at bounding box center [897, 390] width 104 height 12
drag, startPoint x: 947, startPoint y: 395, endPoint x: 946, endPoint y: 422, distance: 26.9
click at [181, 422] on div "Period Status Total Elapsed Days from Diagnosis to Treatment Number of new NSCL…" at bounding box center [181, 326] width 0 height 212
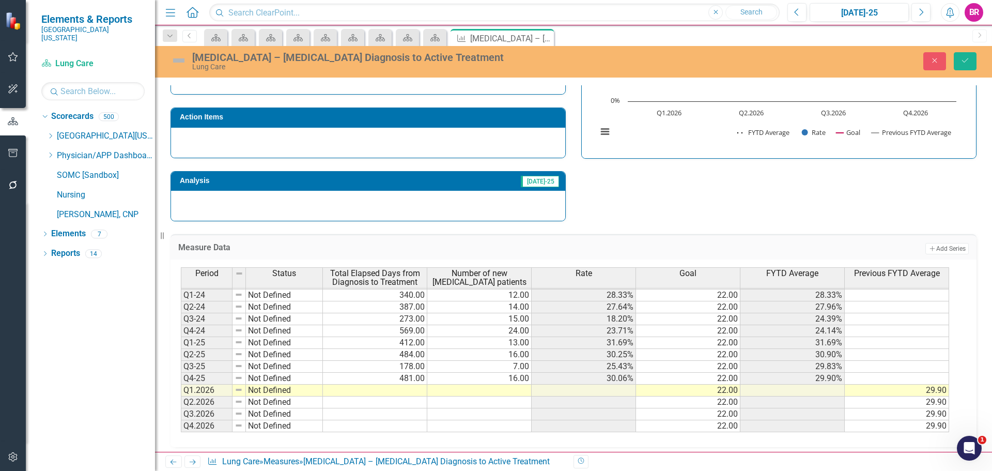
click at [965, 51] on div "Lung Cancer – NSCLC Diagnosis to Active Treatment Lung Care Close Save" at bounding box center [573, 61] width 837 height 20
drag, startPoint x: 968, startPoint y: 63, endPoint x: 975, endPoint y: 92, distance: 30.1
click at [968, 63] on icon "Save" at bounding box center [965, 60] width 9 height 7
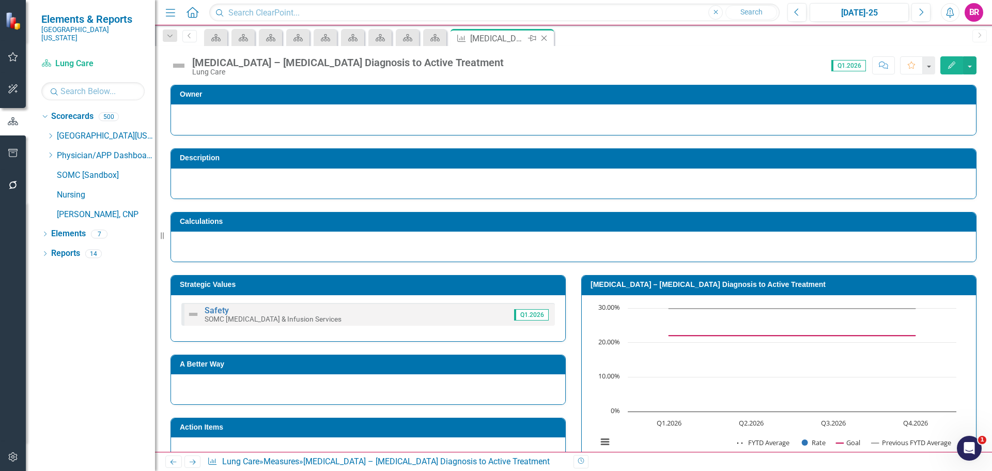
click at [546, 38] on icon "Close" at bounding box center [544, 38] width 10 height 8
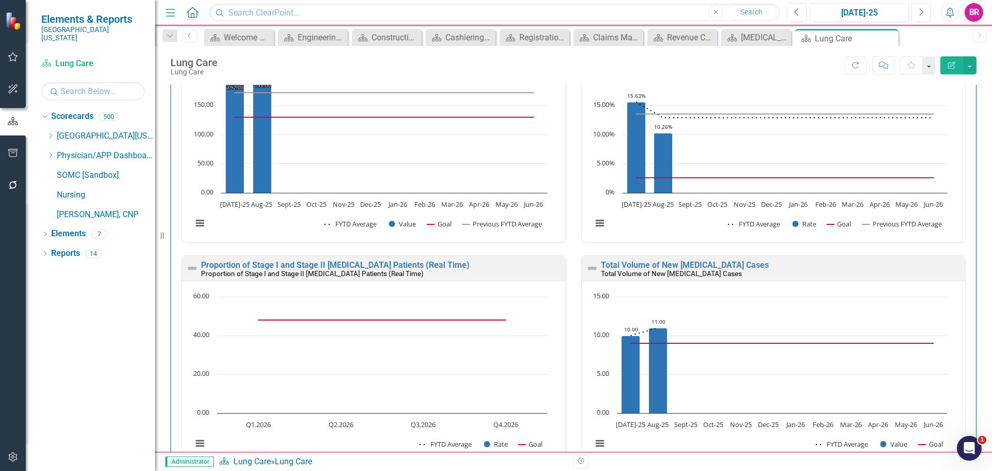
scroll to position [368, 0]
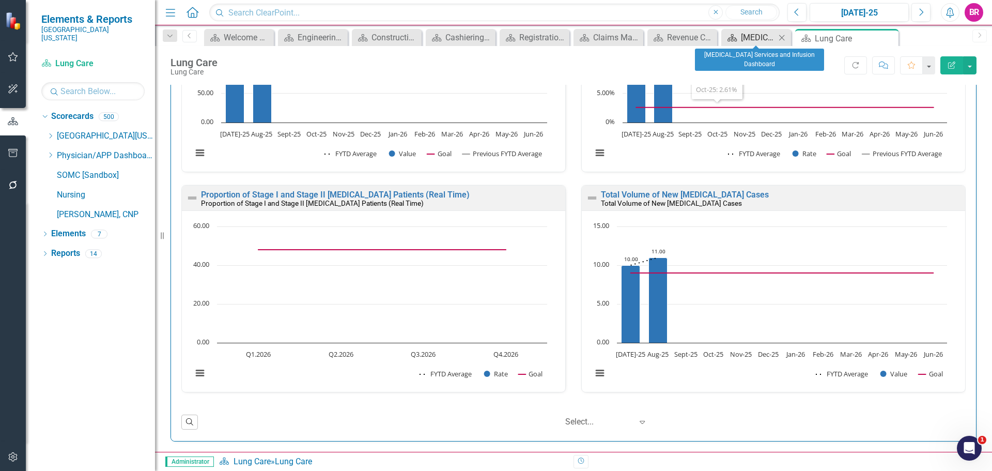
click at [764, 36] on div "[MEDICAL_DATA] Services and Infusion Dashboard" at bounding box center [758, 37] width 35 height 13
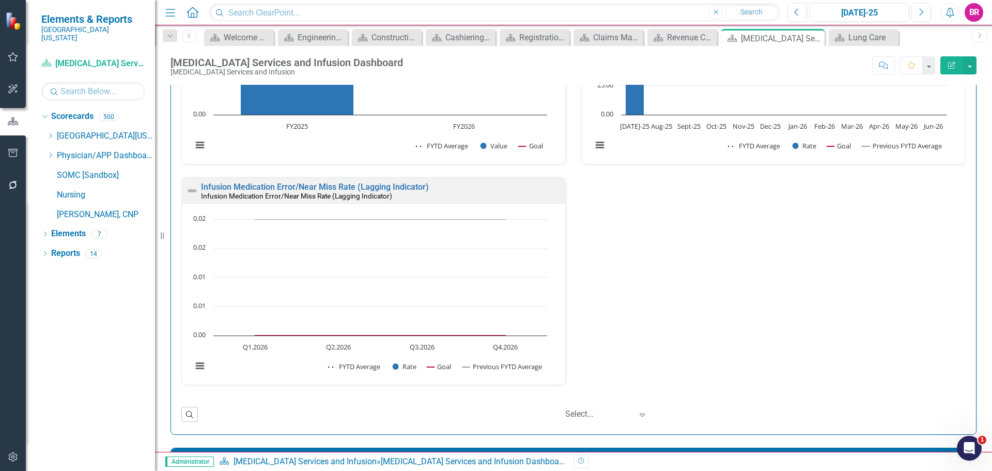
scroll to position [517, 0]
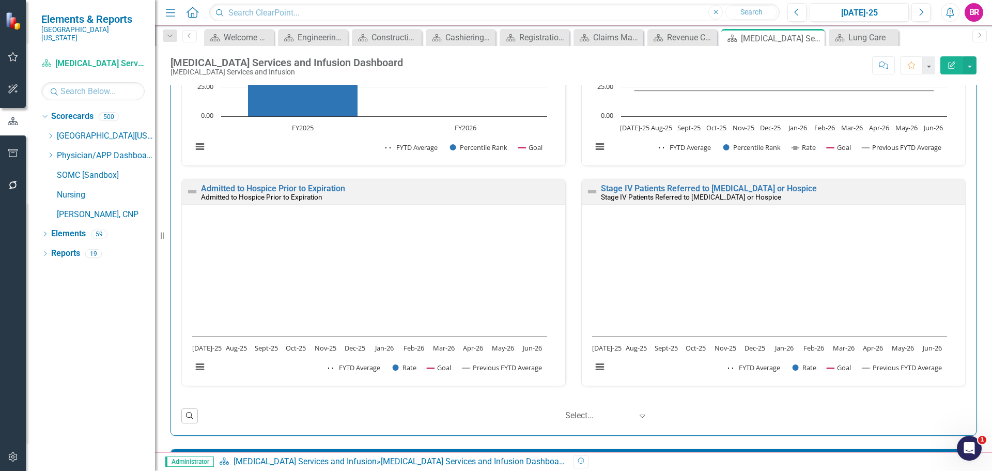
scroll to position [672, 0]
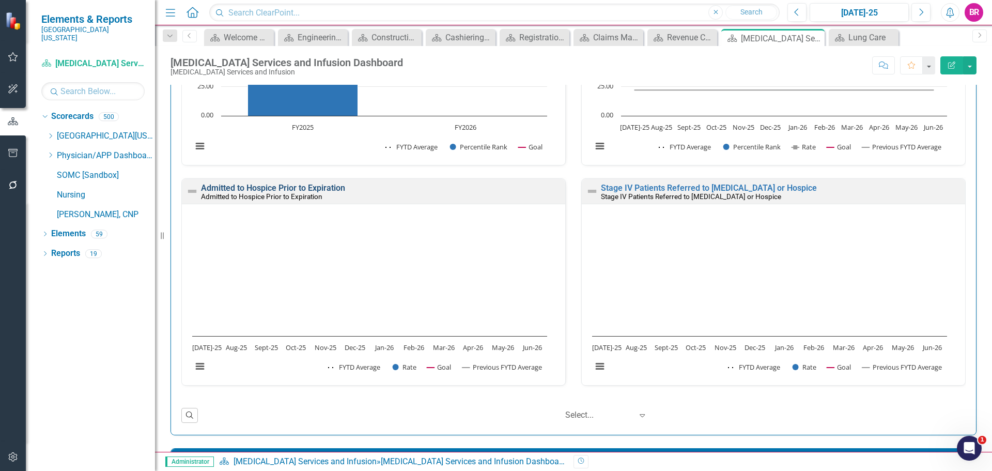
click at [247, 185] on link "Admitted to Hospice Prior to Expiration" at bounding box center [273, 188] width 144 height 10
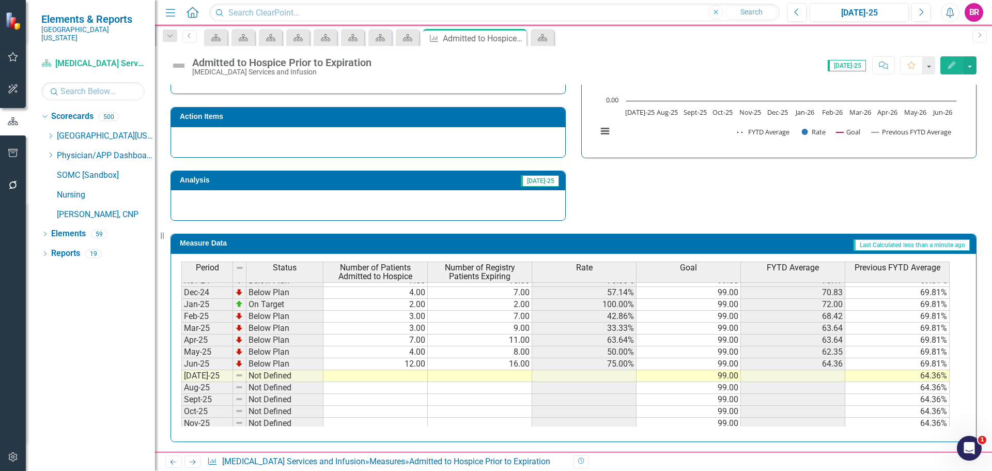
scroll to position [155, 0]
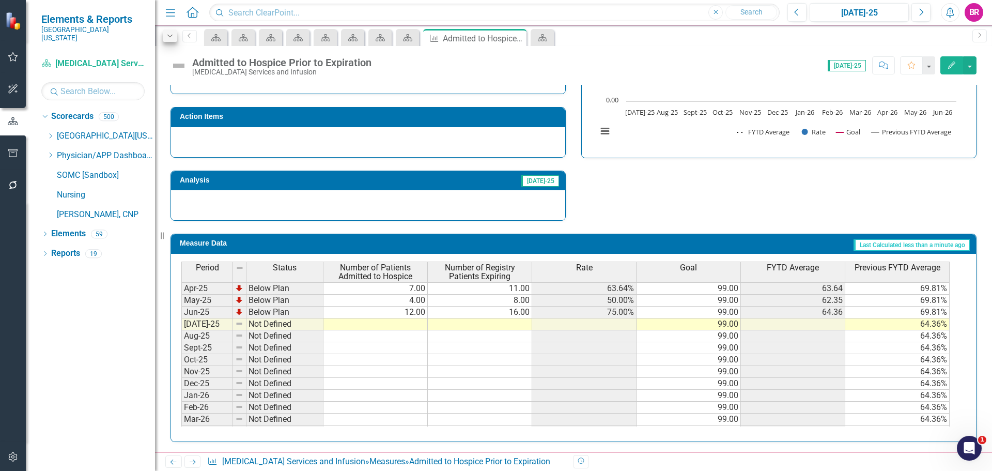
drag, startPoint x: 162, startPoint y: 34, endPoint x: 172, endPoint y: 34, distance: 9.8
click at [162, 34] on div "Resize" at bounding box center [159, 235] width 8 height 471
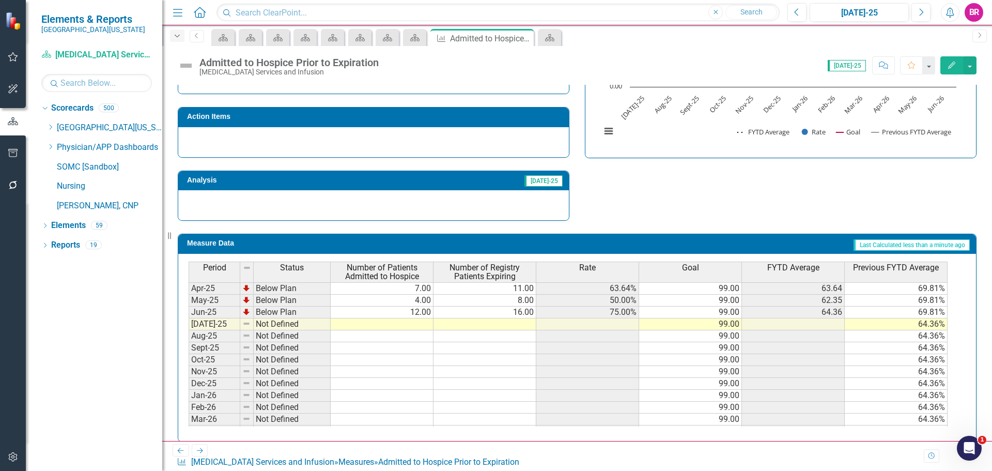
click at [178, 34] on icon "Dropdown" at bounding box center [177, 36] width 9 height 7
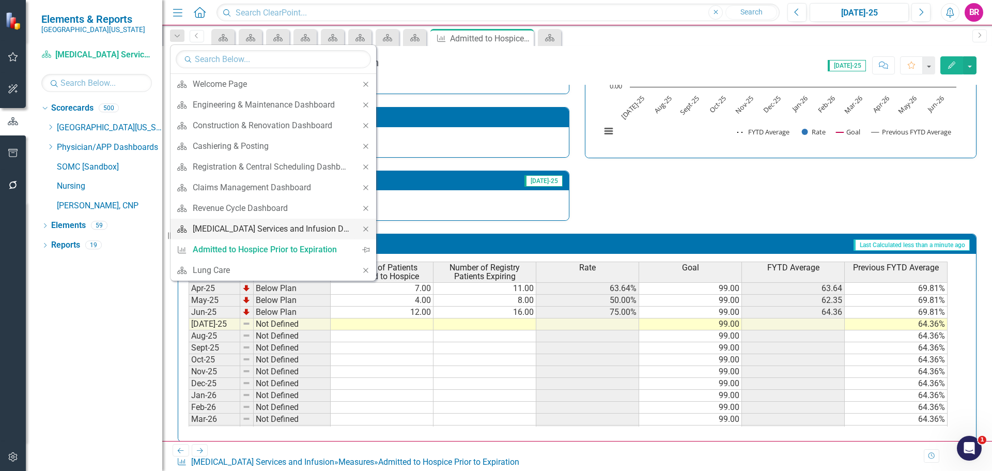
click at [301, 234] on div "[MEDICAL_DATA] Services and Infusion Dashboard" at bounding box center [272, 228] width 158 height 13
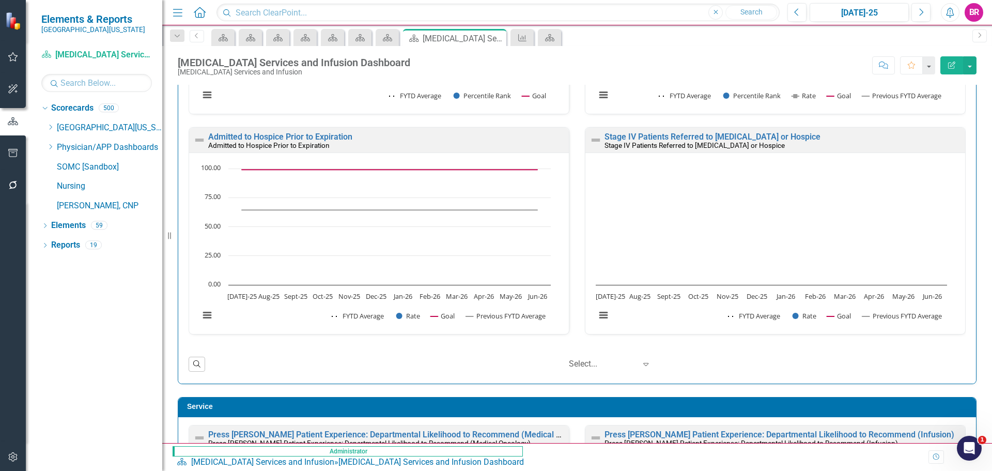
scroll to position [723, 0]
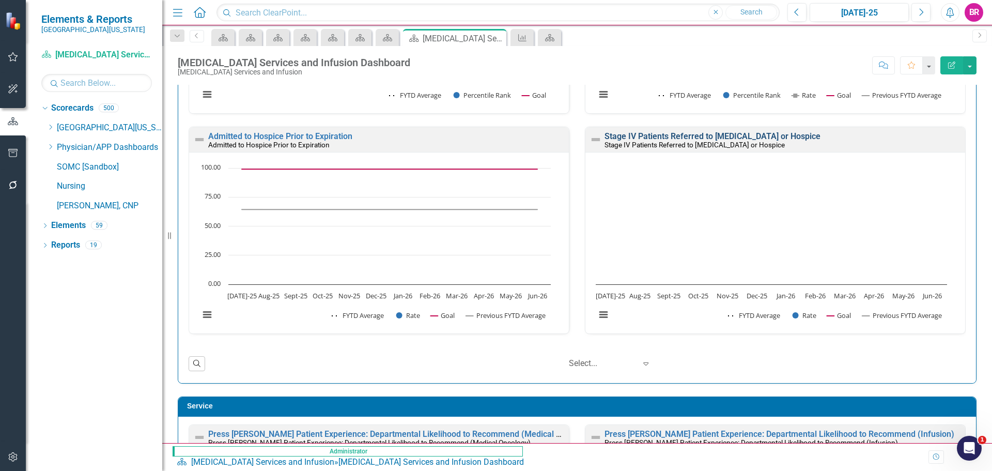
click at [696, 137] on link "Stage IV Patients Referred to [MEDICAL_DATA] or Hospice" at bounding box center [713, 136] width 216 height 10
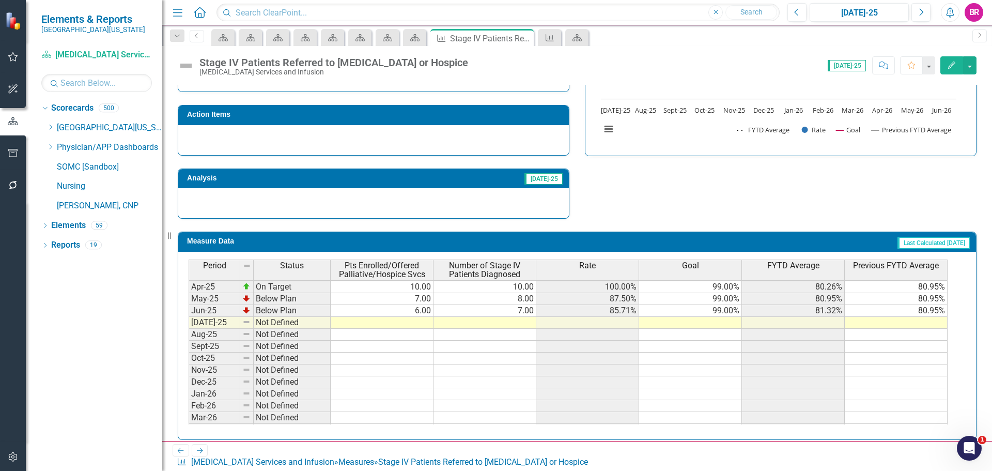
scroll to position [138, 0]
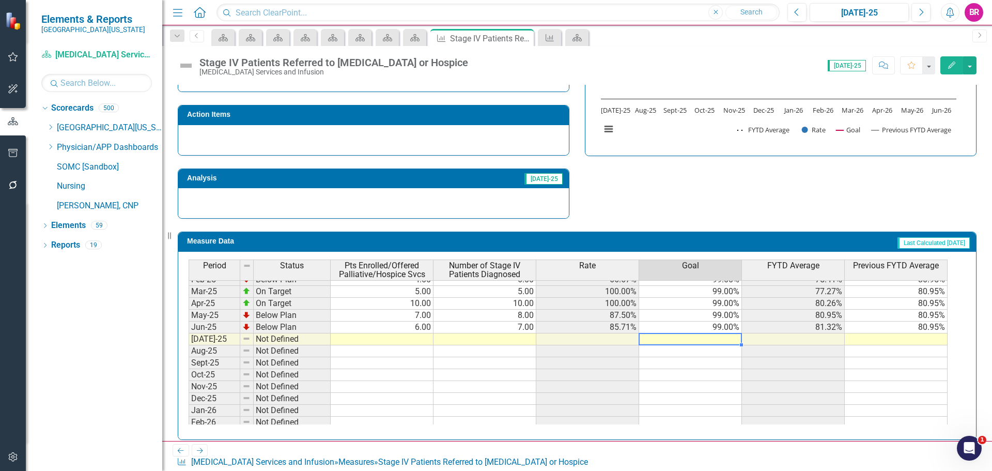
click at [189, 335] on div "Period Status Pts Enrolled/Offered Palliative/Hospice Svcs Number of Stage IV P…" at bounding box center [189, 298] width 0 height 354
click at [733, 325] on td "99.00%" at bounding box center [690, 327] width 103 height 12
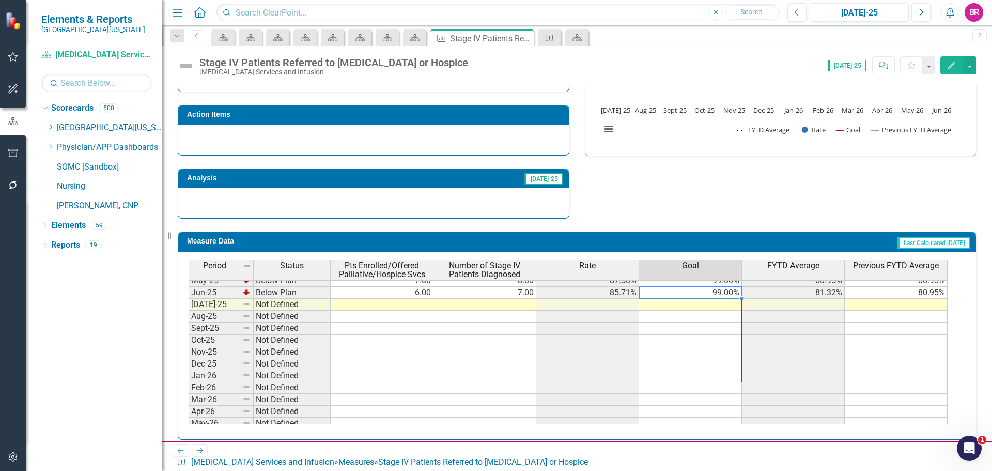
scroll to position [190, 0]
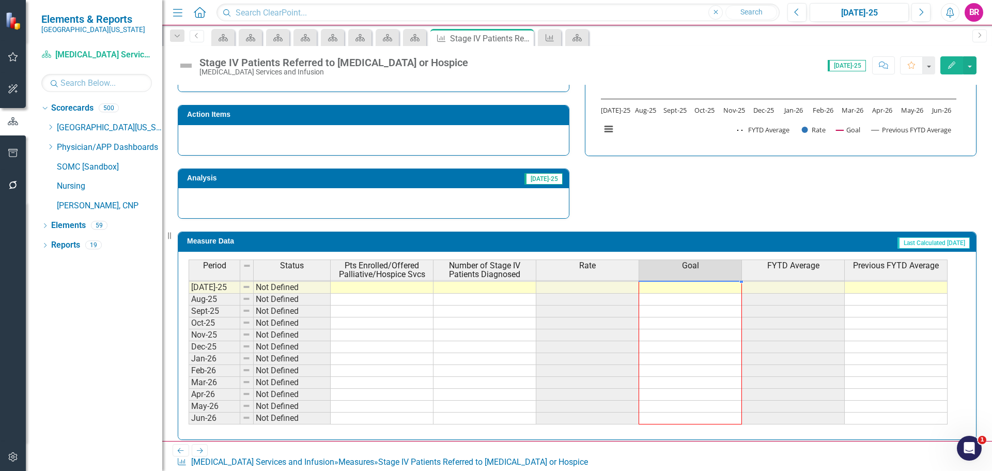
drag, startPoint x: 741, startPoint y: 335, endPoint x: 767, endPoint y: 363, distance: 38.4
click at [189, 418] on div "Period Status Pts Enrolled/Offered Palliative/Hospice Svcs Number of Stage IV P…" at bounding box center [189, 253] width 0 height 343
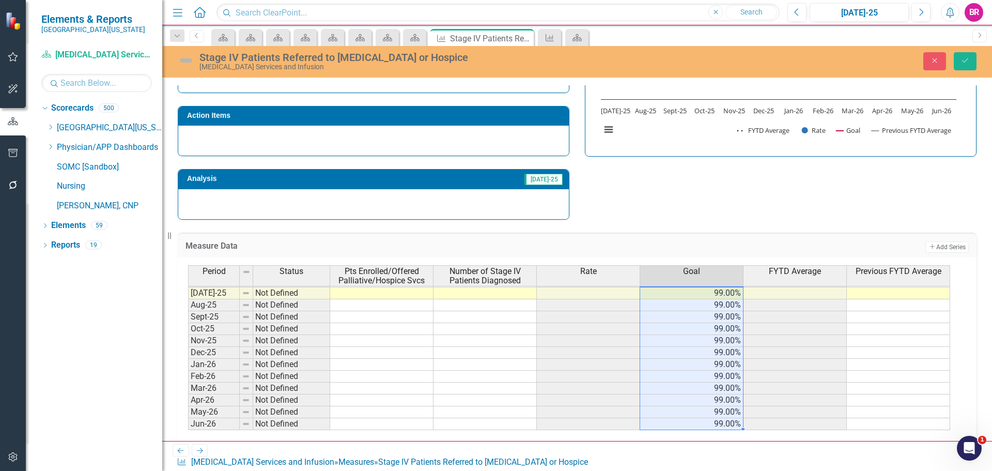
click at [854, 231] on div "Measure Data Add Add Series Period Status Pts Enrolled/Offered Palliative/Hospi…" at bounding box center [577, 333] width 814 height 226
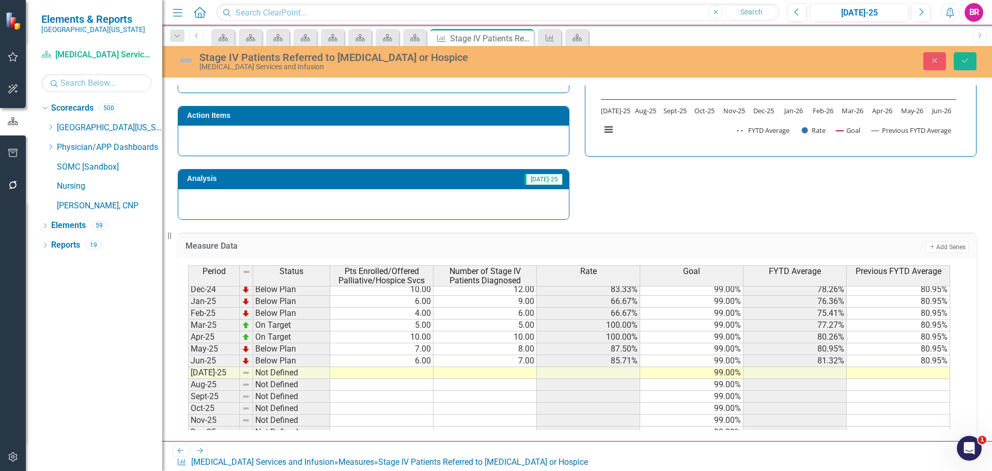
scroll to position [86, 0]
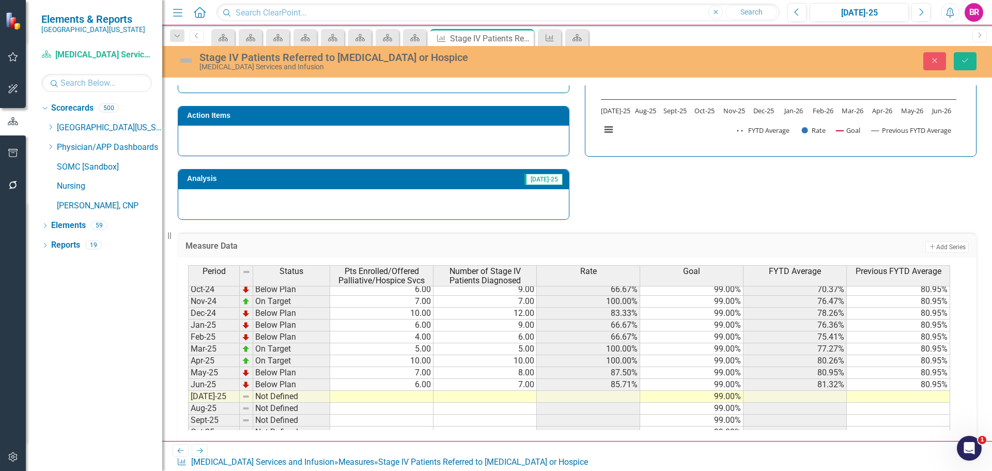
click at [933, 398] on tbody "Q4-24 Below Plan 17.00 21.00 80.95% 99.00% 79.73% [DATE]-24 On Target 1.00 1.00…" at bounding box center [569, 385] width 762 height 298
type textarea "81.32"
click at [898, 180] on div "Strategic Values Quality SOMC [MEDICAL_DATA] & Infusion Services Q1.2026 A Bett…" at bounding box center [577, 84] width 814 height 269
click at [937, 399] on td "81.32%" at bounding box center [898, 397] width 103 height 12
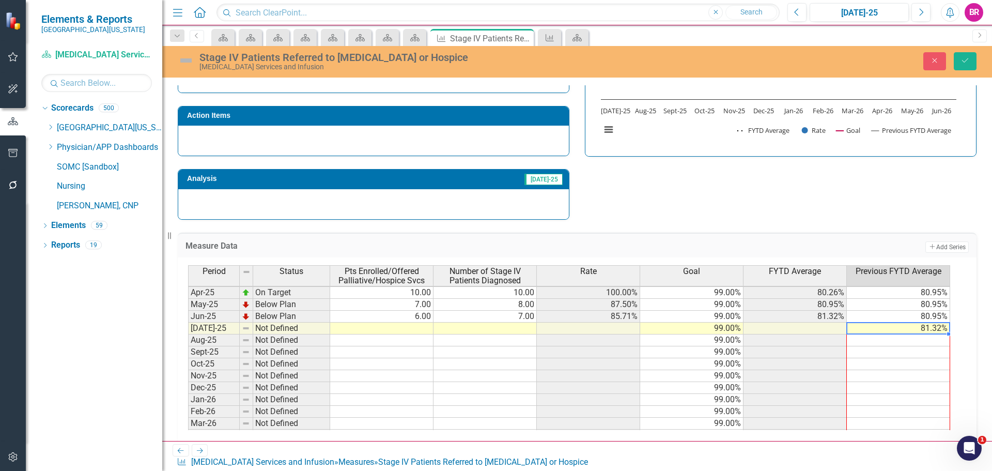
scroll to position [0, 0]
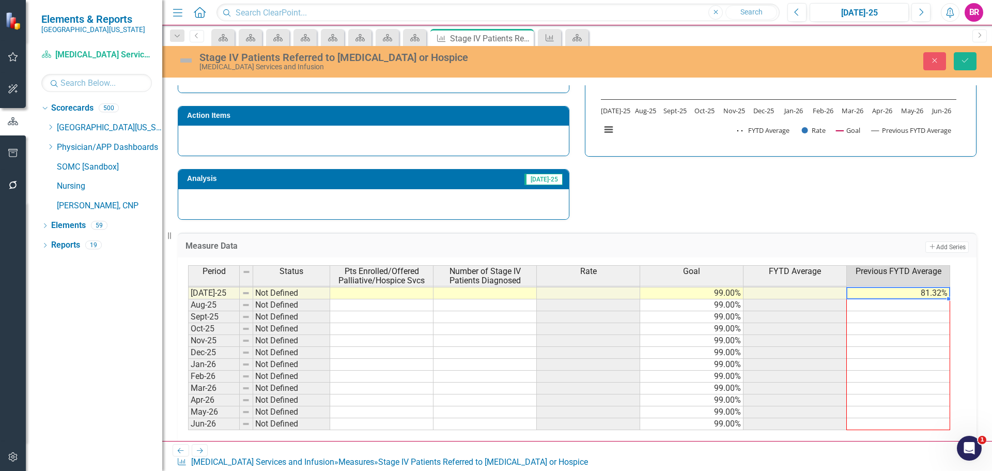
drag, startPoint x: 949, startPoint y: 404, endPoint x: 942, endPoint y: 416, distance: 13.9
click at [188, 425] on div "Period Status Pts Enrolled/Offered Palliative/Hospice Svcs Number of Stage IV P…" at bounding box center [188, 252] width 0 height 354
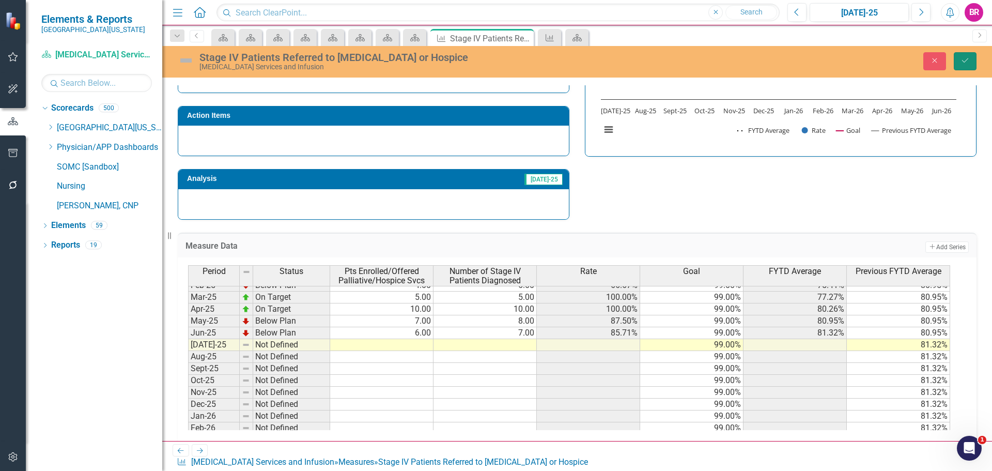
click at [956, 60] on button "Save" at bounding box center [965, 61] width 23 height 18
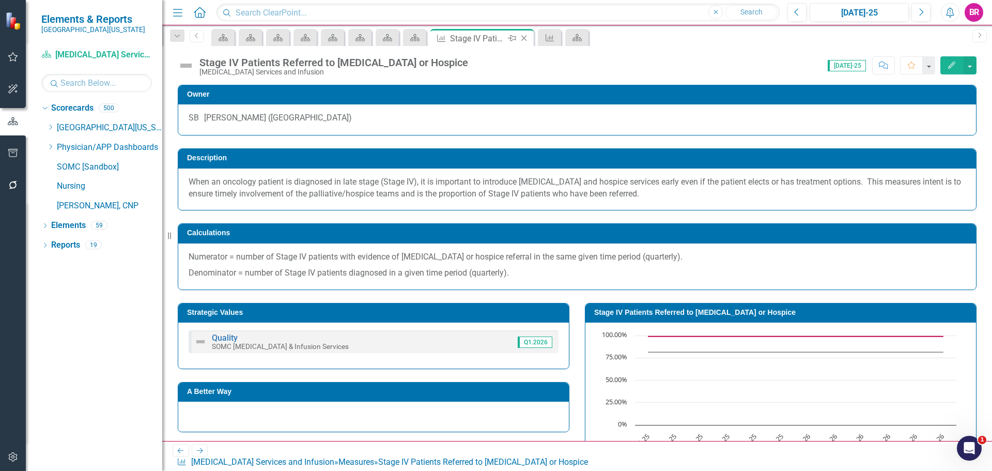
click at [524, 39] on icon at bounding box center [524, 39] width 6 height 6
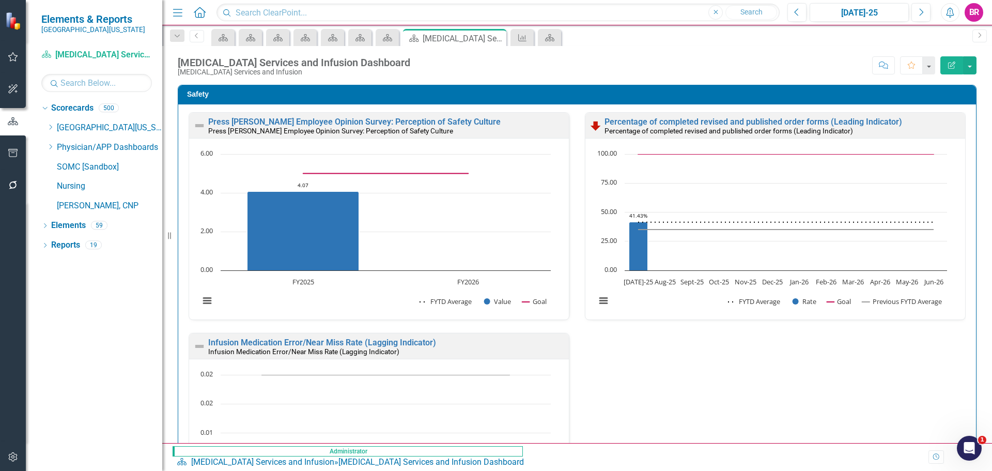
click at [178, 35] on icon "Dropdown" at bounding box center [177, 36] width 9 height 7
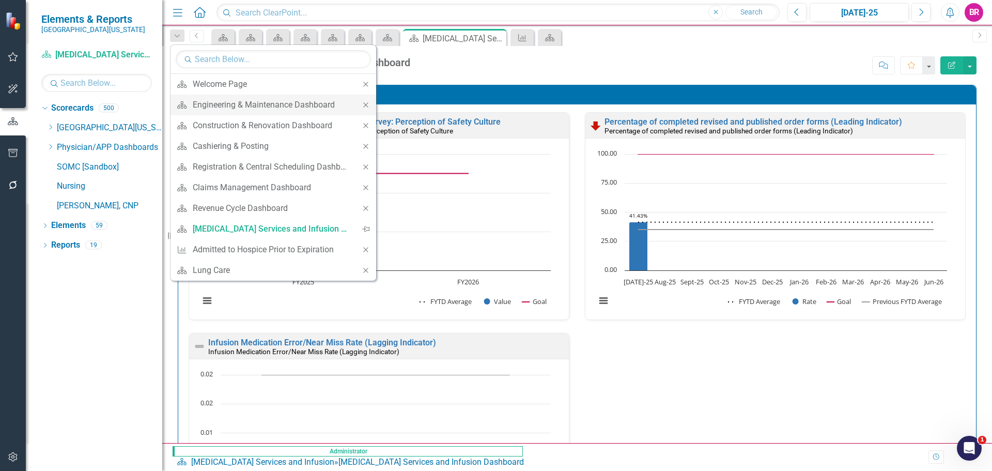
click at [371, 104] on div "Close" at bounding box center [366, 105] width 21 height 21
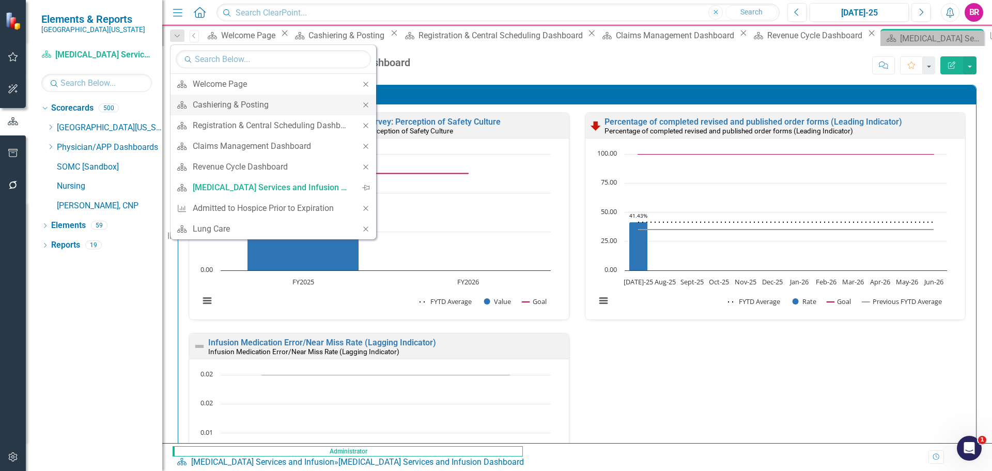
click at [367, 104] on icon "Close" at bounding box center [365, 104] width 9 height 7
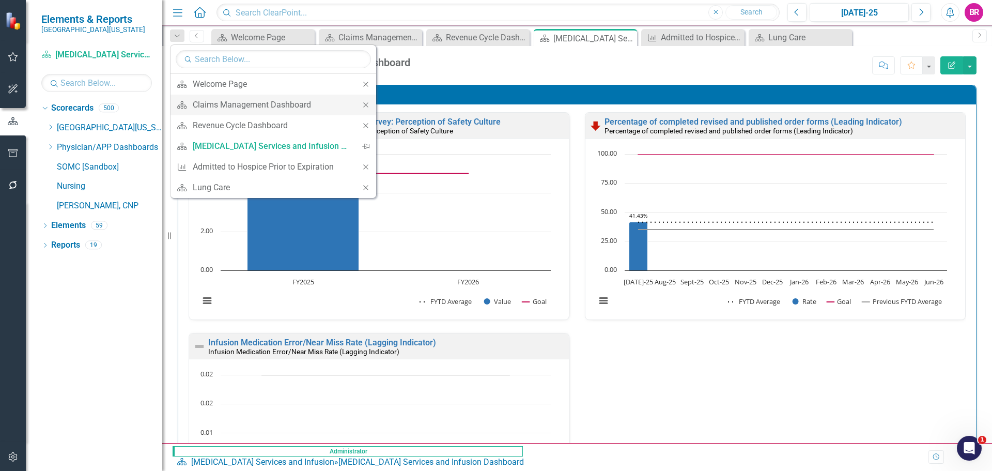
click at [363, 104] on icon at bounding box center [365, 104] width 5 height 5
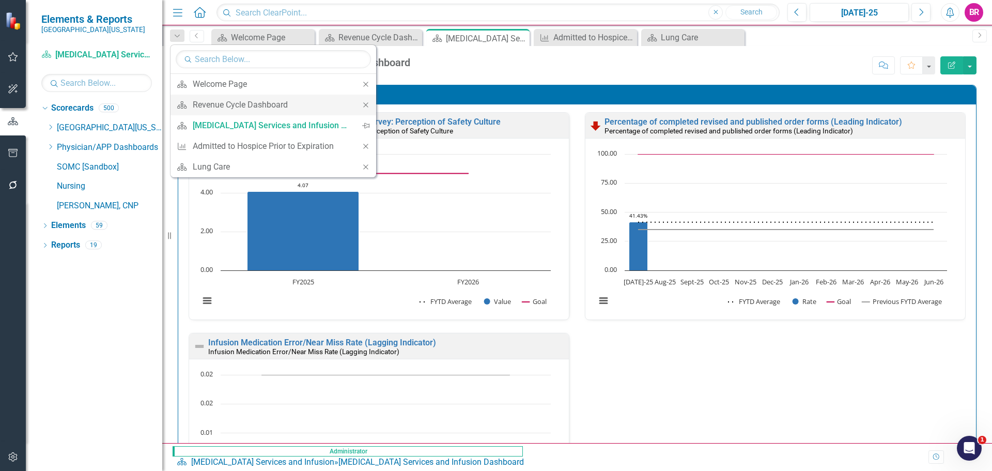
click at [363, 104] on icon at bounding box center [365, 104] width 5 height 5
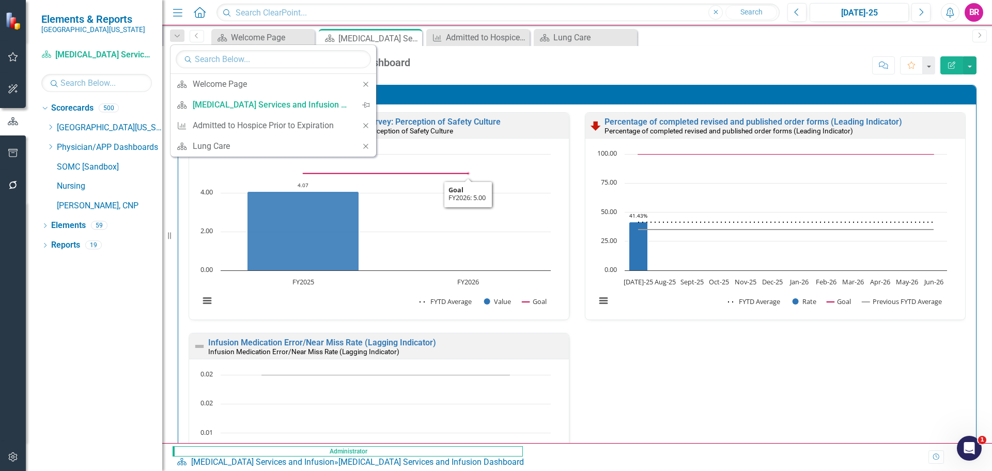
click at [705, 64] on div "Score: N/A [DATE]-25 Completed Comment Favorite Edit Report" at bounding box center [695, 65] width 561 height 18
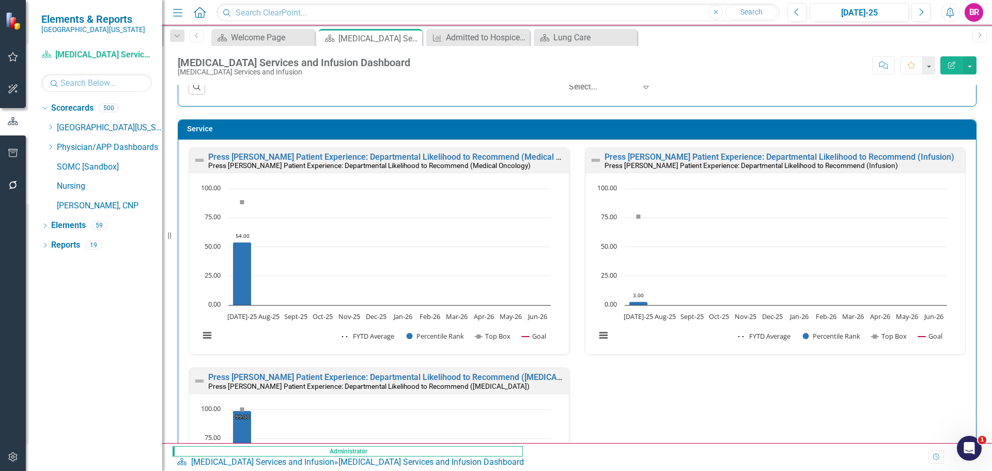
scroll to position [1033, 0]
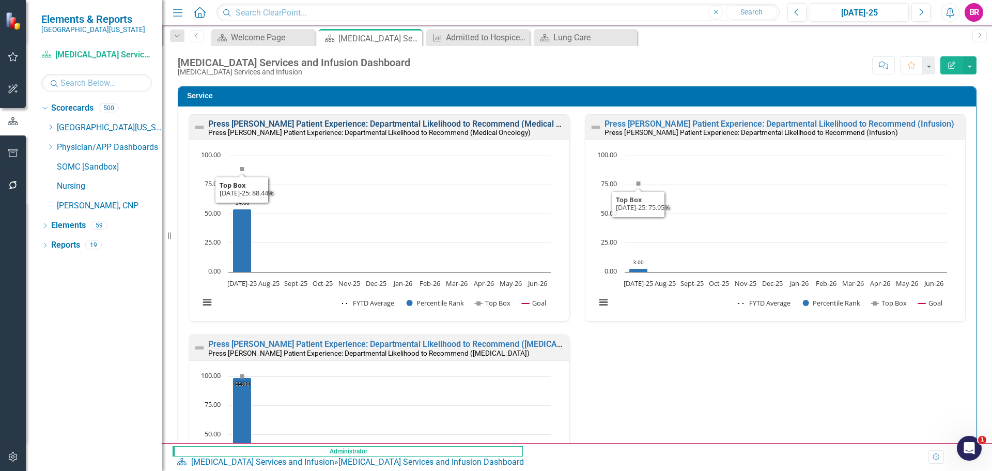
click at [462, 120] on link "Press [PERSON_NAME] Patient Experience: Departmental Likelihood to Recommend (M…" at bounding box center [400, 124] width 385 height 10
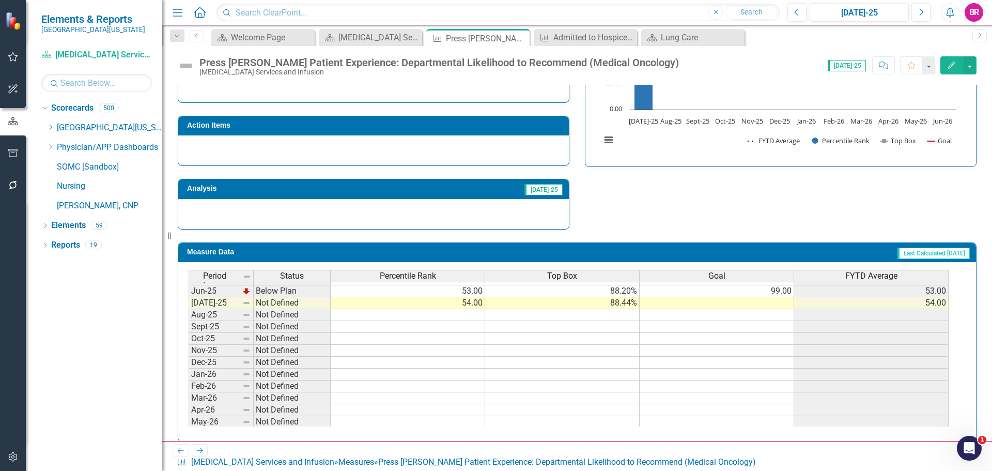
click at [784, 295] on tbody "Mar-24 Below Plan 67.00 89.31% 99.00 67.00 Apr-24 Below Plan 62.00 88.68% 99.00…" at bounding box center [569, 272] width 760 height 333
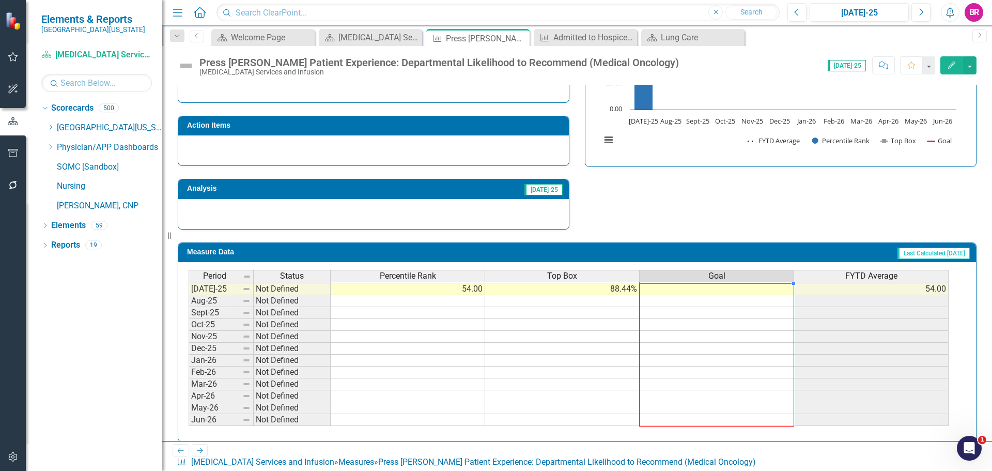
drag, startPoint x: 794, startPoint y: 297, endPoint x: 787, endPoint y: 373, distance: 75.8
click at [189, 421] on div "Period Status Percentile Rank Top Box Goal FYTD Average May-24 Below Plan 60.00…" at bounding box center [189, 265] width 0 height 322
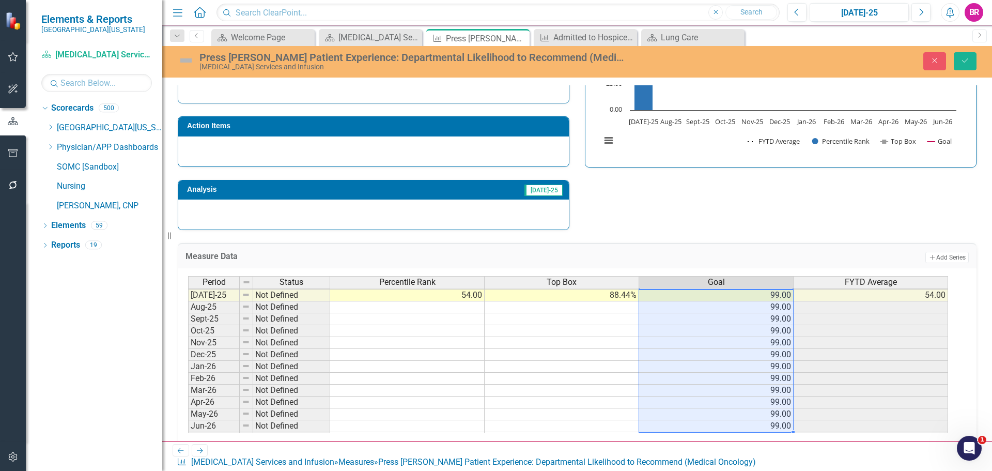
type textarea "99"
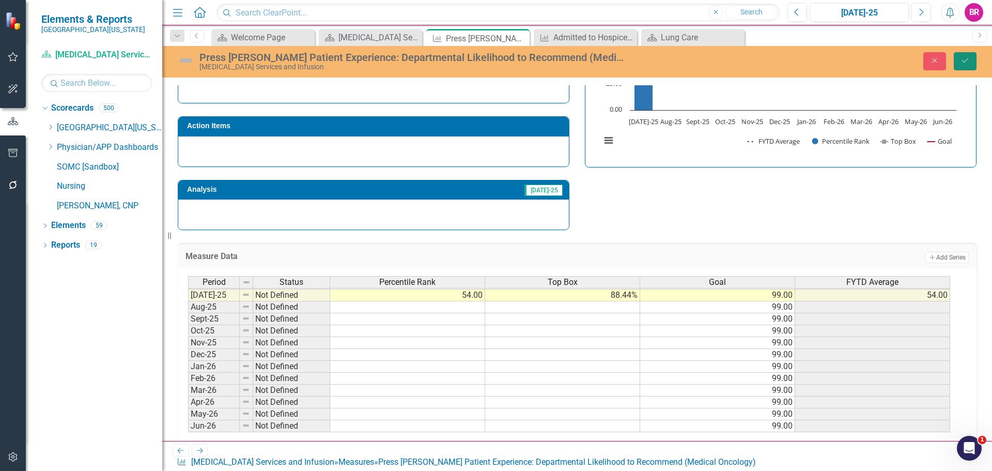
click at [974, 61] on button "Save" at bounding box center [965, 61] width 23 height 18
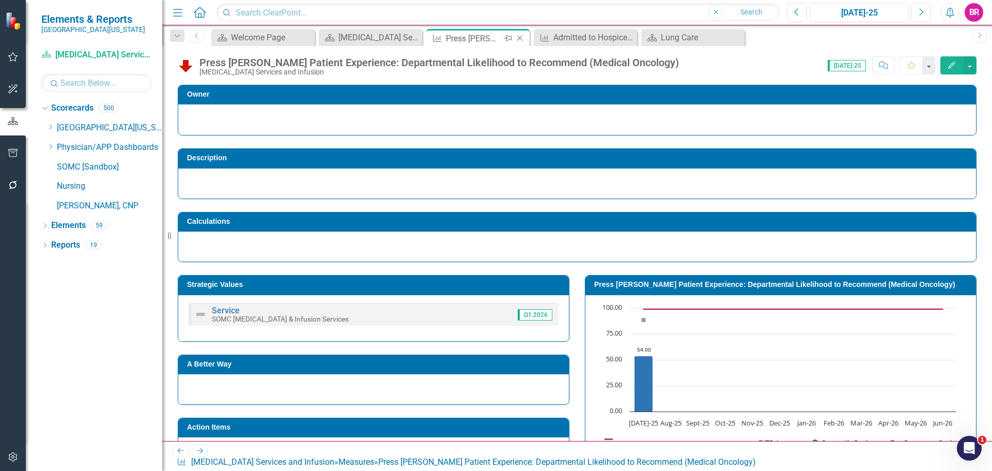
click at [516, 37] on icon "Close" at bounding box center [520, 38] width 10 height 8
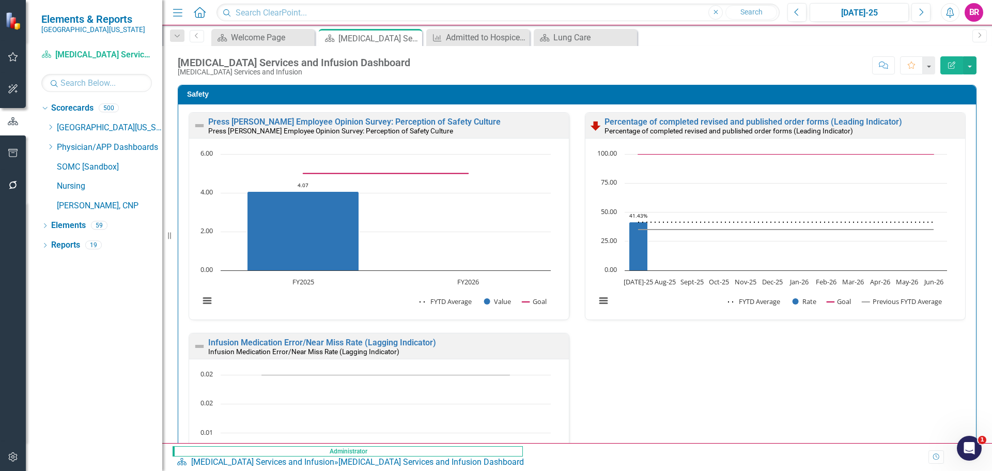
click at [0, 0] on icon "Close" at bounding box center [0, 0] width 0 height 0
click at [971, 203] on div "Safety Press [PERSON_NAME] Employee Opinion Survey: Perception of Safety Cultur…" at bounding box center [577, 331] width 814 height 518
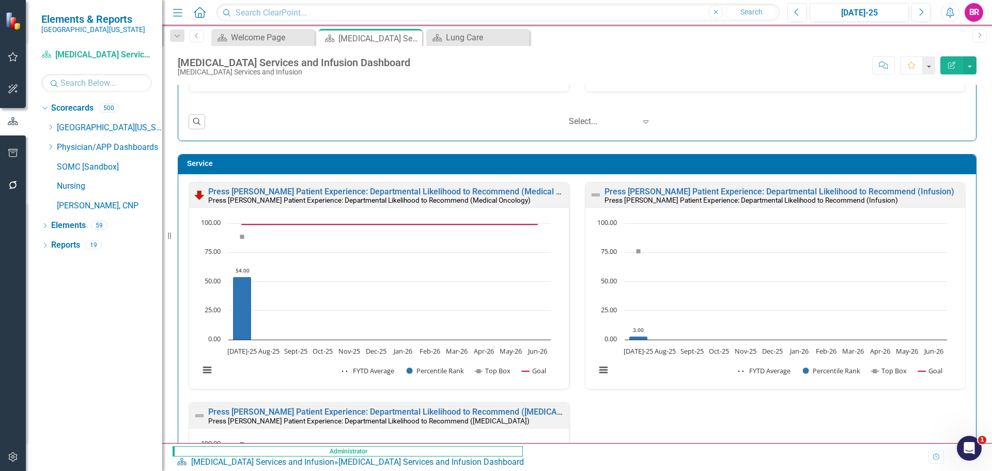
scroll to position [982, 0]
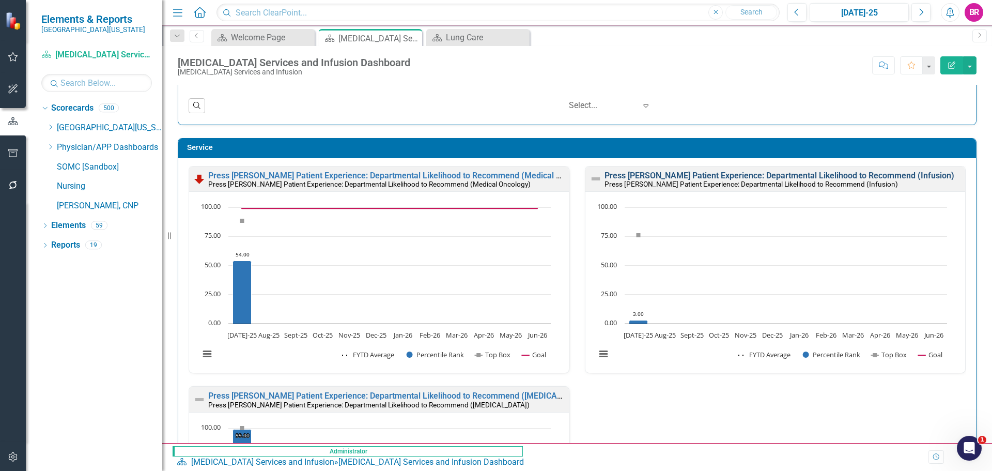
click at [857, 176] on link "Press [PERSON_NAME] Patient Experience: Departmental Likelihood to Recommend (I…" at bounding box center [780, 176] width 350 height 10
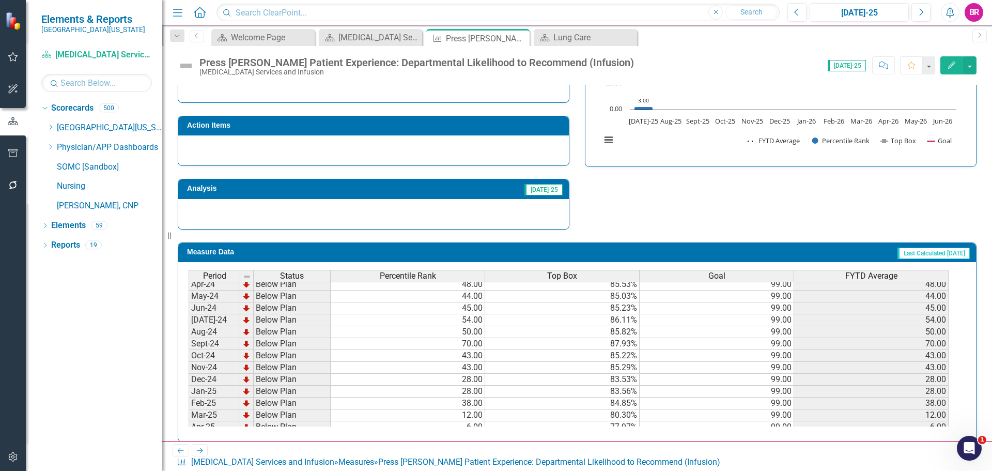
scroll to position [310, 0]
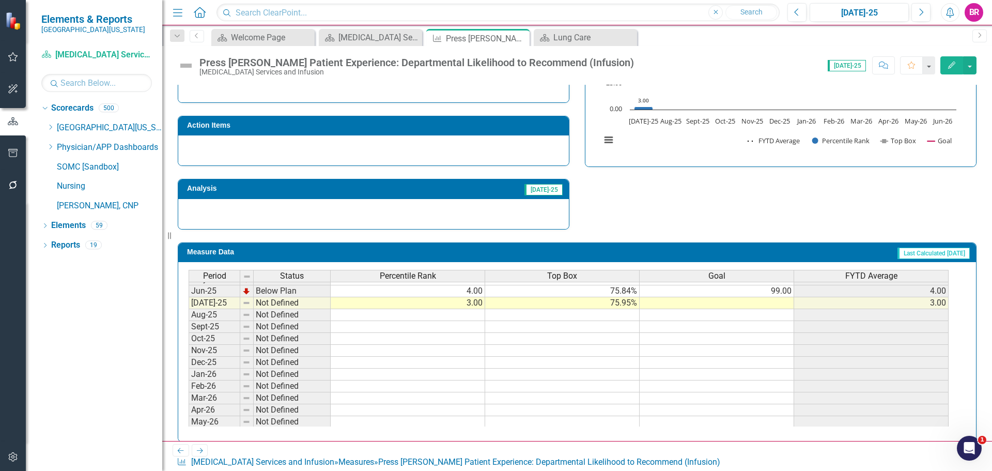
click at [786, 295] on tbody "Nov-23 Below Plan 55.00 86.15% 99.00 55.00 Dec-23 Below Plan 65.00 87.32% 99.00…" at bounding box center [569, 249] width 760 height 381
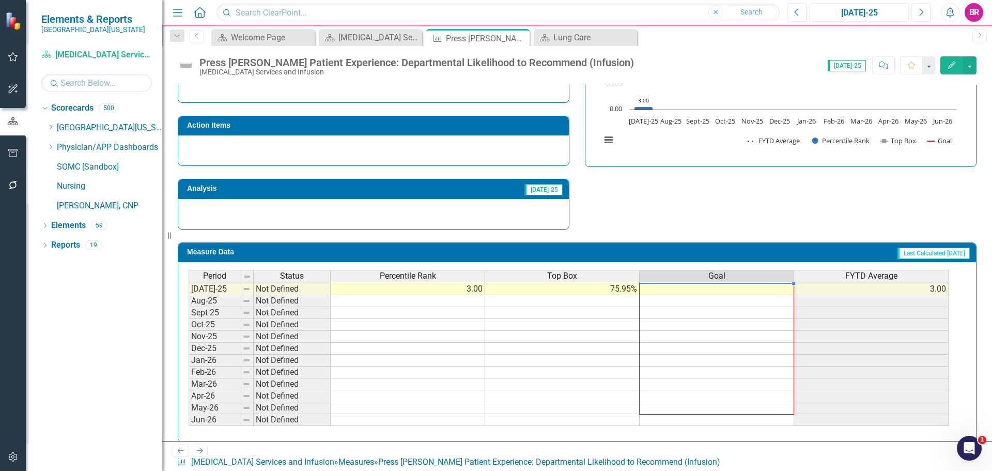
drag, startPoint x: 794, startPoint y: 296, endPoint x: 808, endPoint y: 323, distance: 30.7
click at [189, 418] on div "Period Status Percentile Rank Top Box Goal FYTD Average May-24 Below Plan 44.00…" at bounding box center [189, 265] width 0 height 322
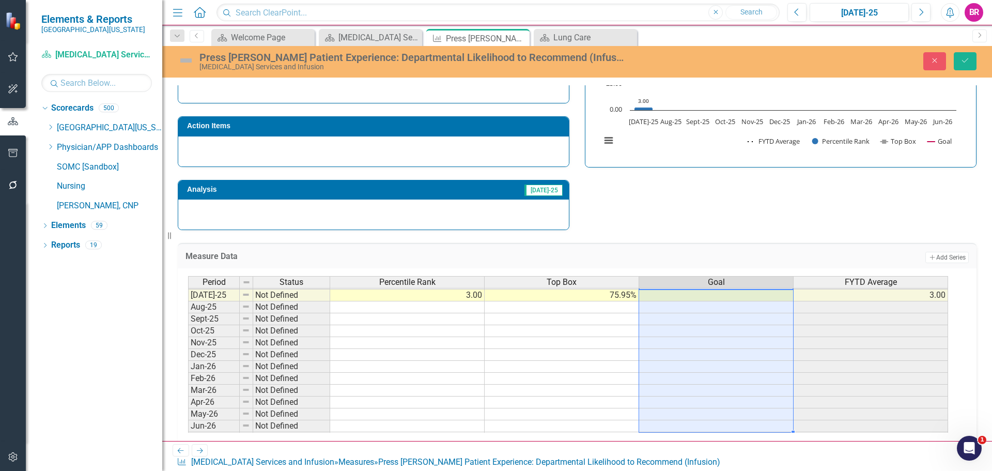
type textarea "99"
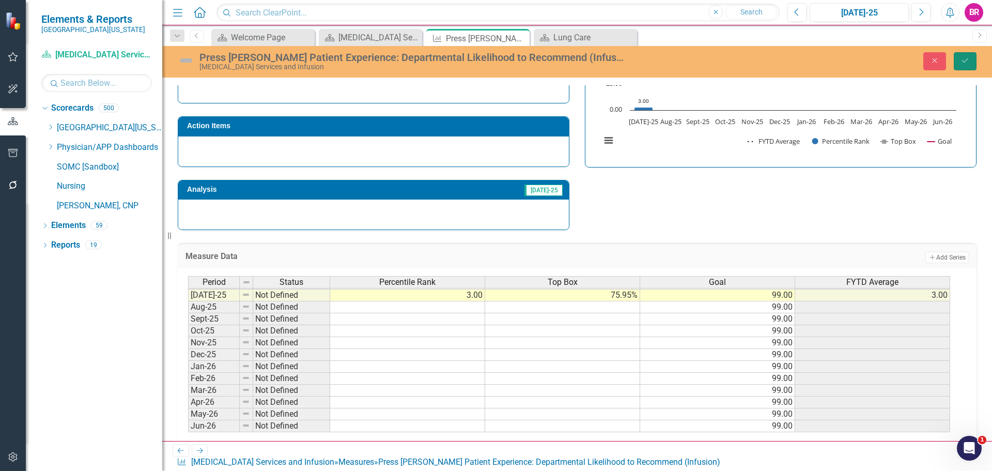
click at [965, 62] on icon "submit" at bounding box center [965, 60] width 6 height 4
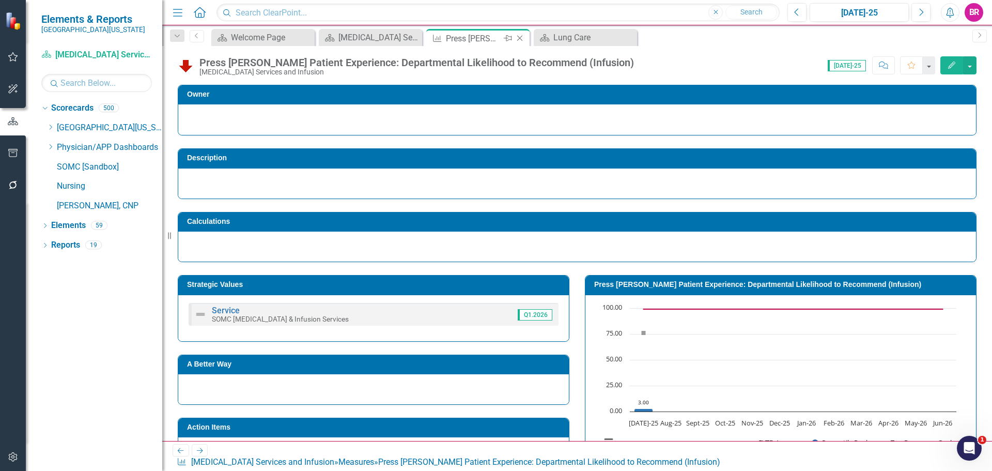
click at [522, 39] on icon "Close" at bounding box center [520, 38] width 10 height 8
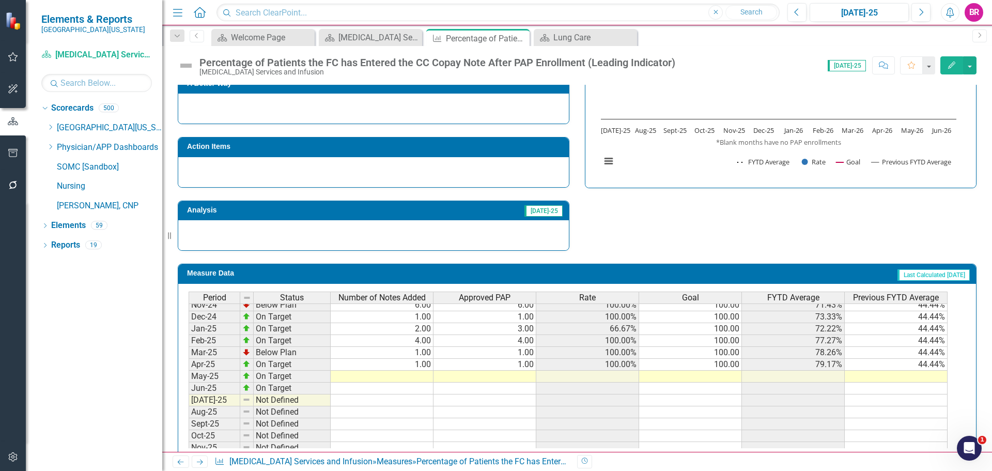
scroll to position [362, 0]
click at [726, 362] on tbody "Jan-24 Below Plan 17.00 20.00 85.00% 100.00 65.63% Feb-24 Not Defined 100.00 65…" at bounding box center [568, 334] width 759 height 357
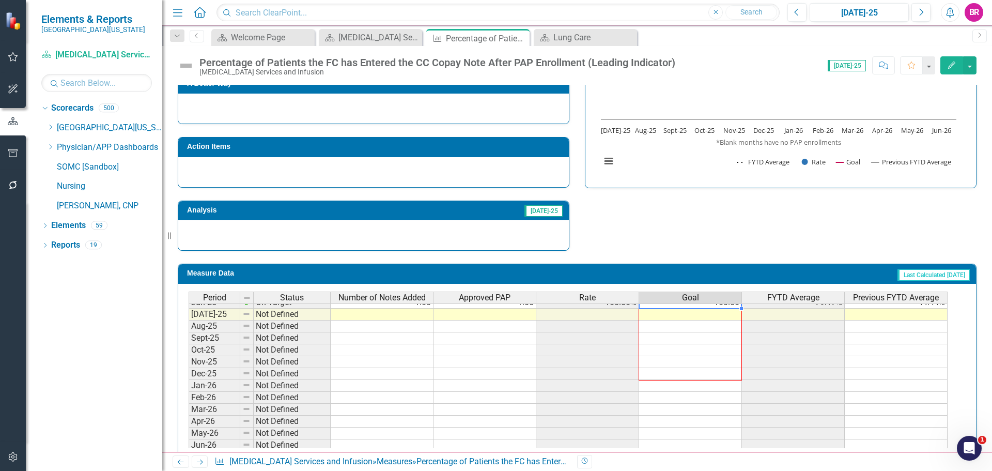
scroll to position [427, 0]
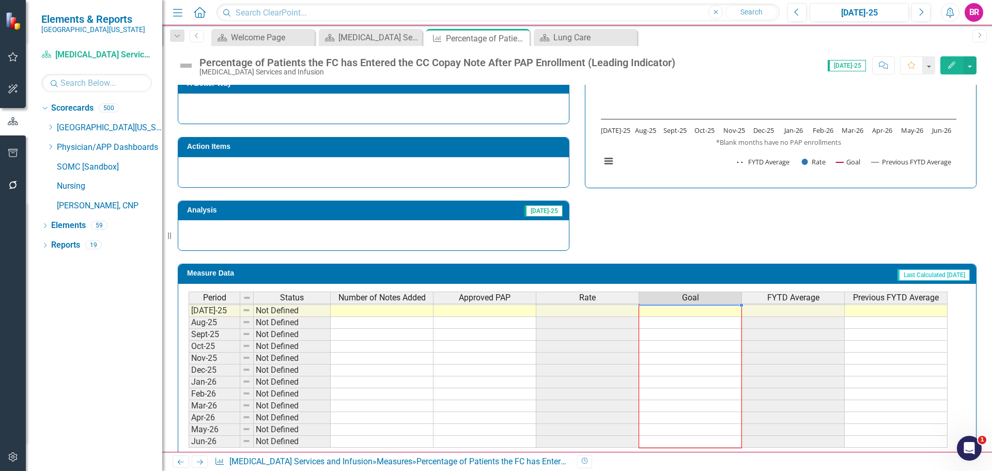
drag, startPoint x: 742, startPoint y: 370, endPoint x: 732, endPoint y: 438, distance: 68.4
click at [189, 438] on div "Period Status Number of Notes Added Approved PAP Rate Goal FYTD Average Previou…" at bounding box center [189, 269] width 0 height 358
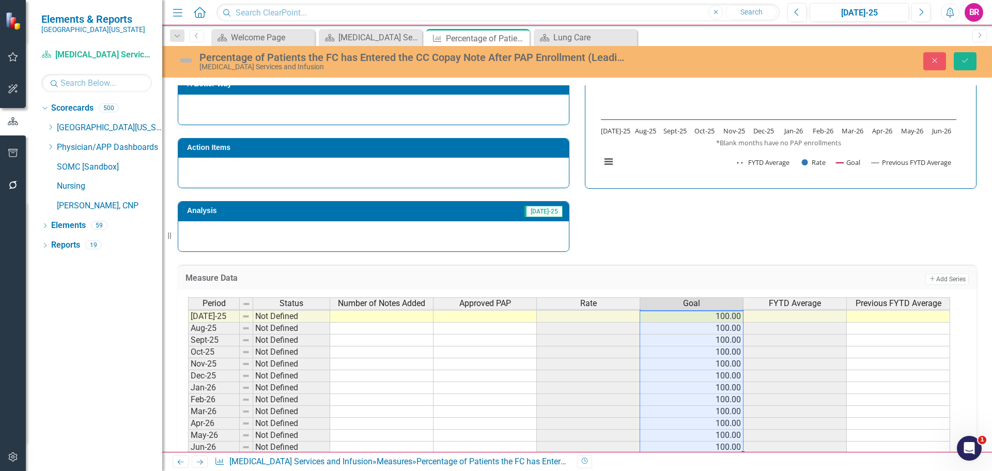
scroll to position [376, 0]
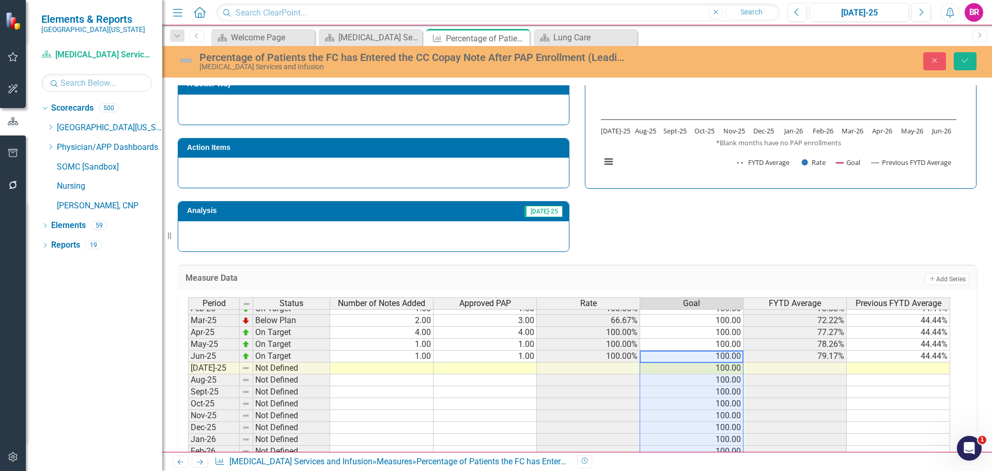
click at [933, 358] on tbody "Jun-24 Below Plan 4.00 9.00 44.44% 100.00 58.46% Jul-24 Below Plan 2.00 3.00 66…" at bounding box center [569, 356] width 762 height 298
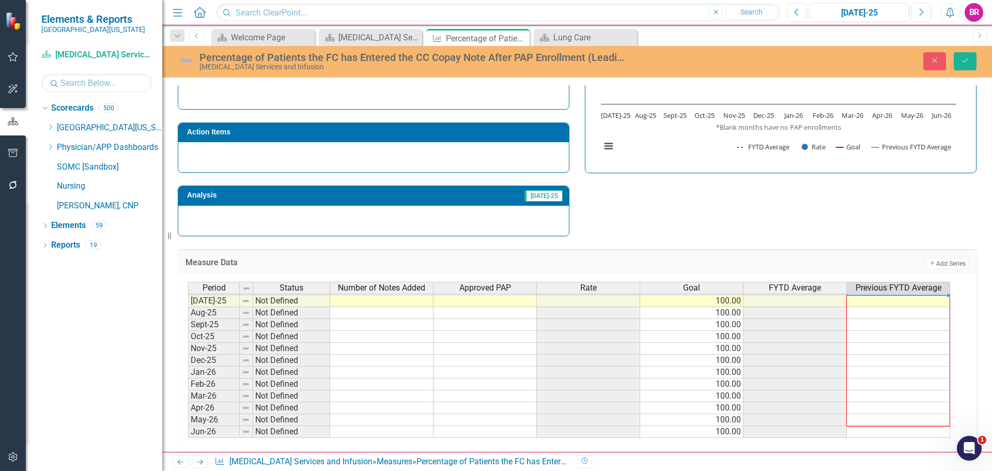
scroll to position [337, 0]
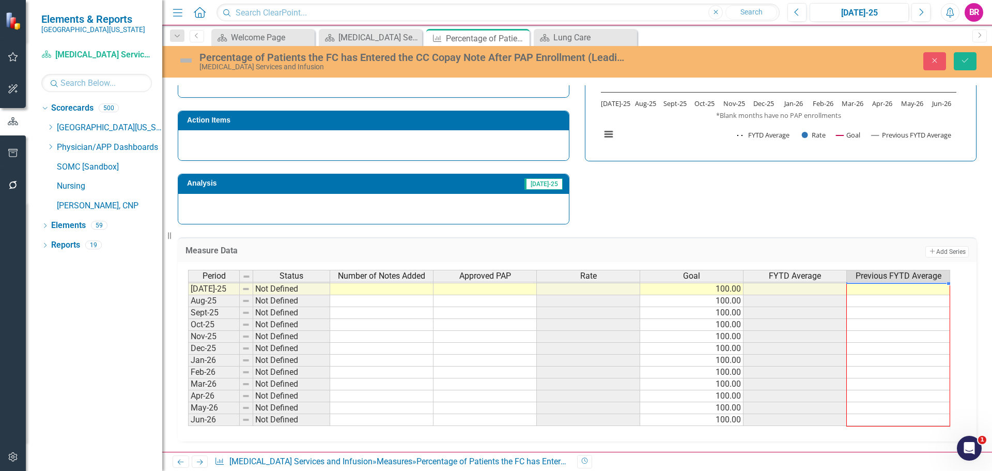
drag, startPoint x: 948, startPoint y: 362, endPoint x: 933, endPoint y: 429, distance: 68.8
click at [935, 429] on div "Period Status Number of Notes Added Approved PAP Rate Goal FYTD Average Previou…" at bounding box center [577, 351] width 799 height 179
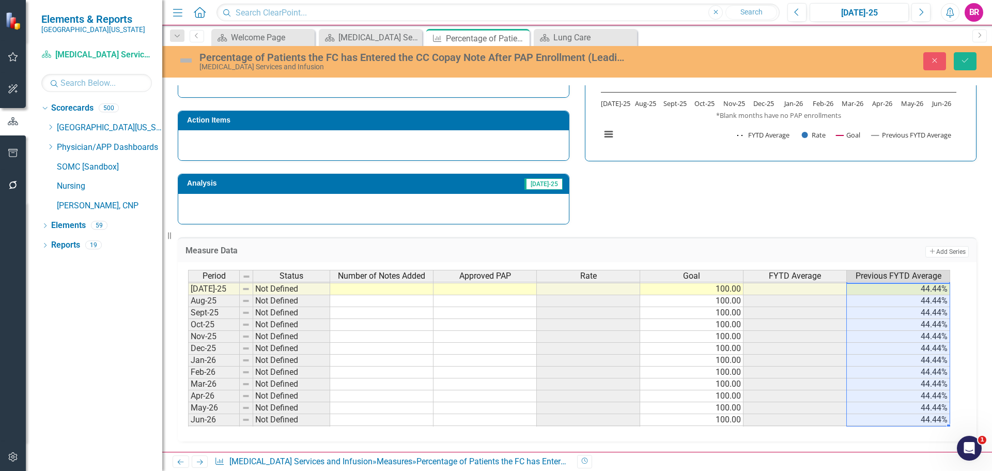
type textarea "44.44"
click at [968, 63] on icon "Save" at bounding box center [965, 60] width 9 height 7
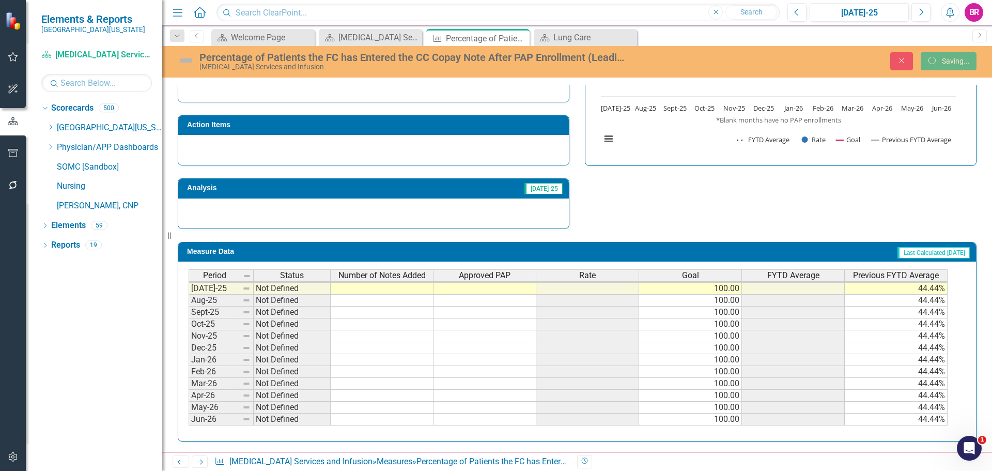
scroll to position [333, 0]
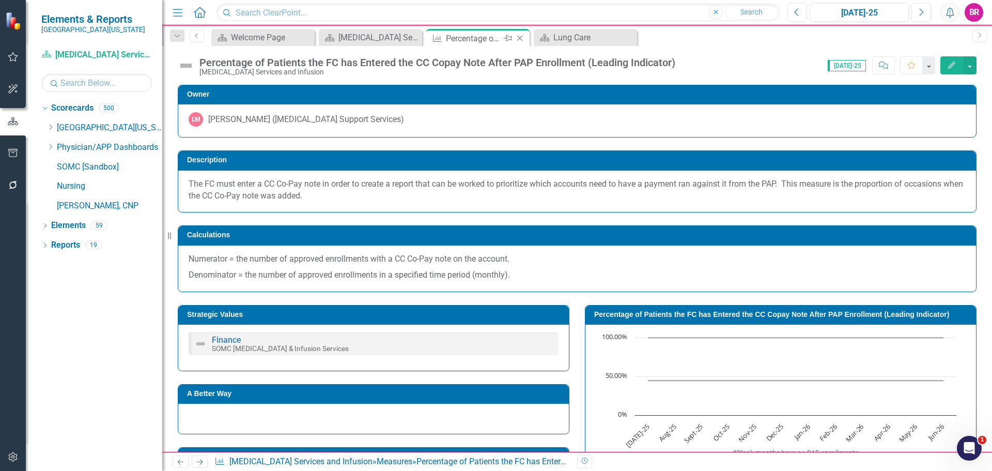
click at [520, 37] on icon "Close" at bounding box center [520, 38] width 10 height 8
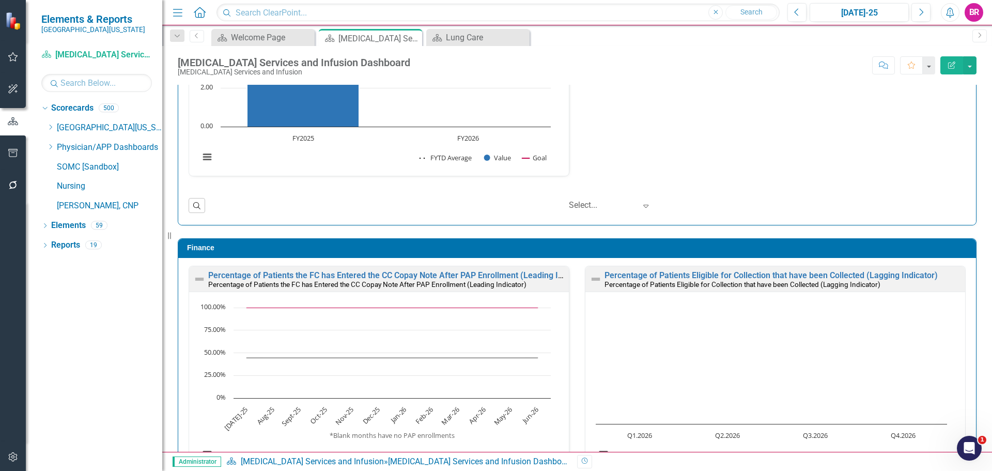
scroll to position [1757, 0]
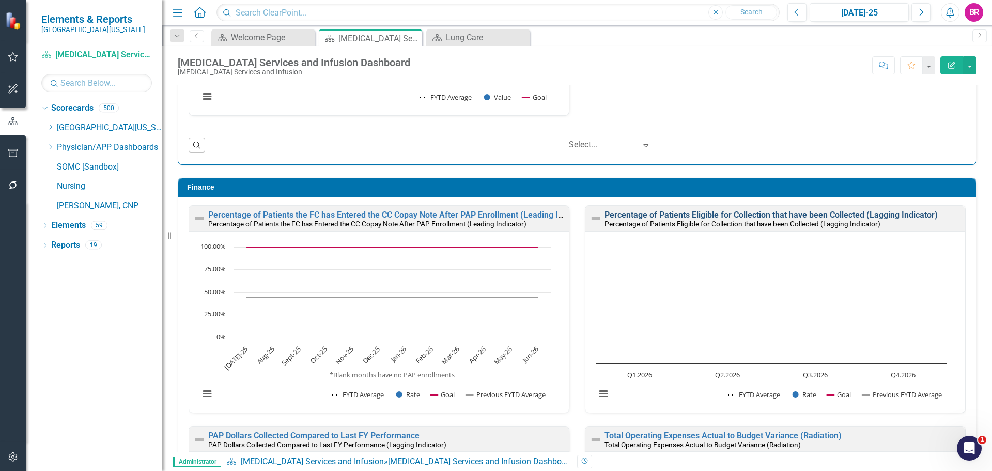
click at [755, 218] on link "Percentage of Patients Eligible for Collection that have been Collected (Laggin…" at bounding box center [771, 215] width 333 height 10
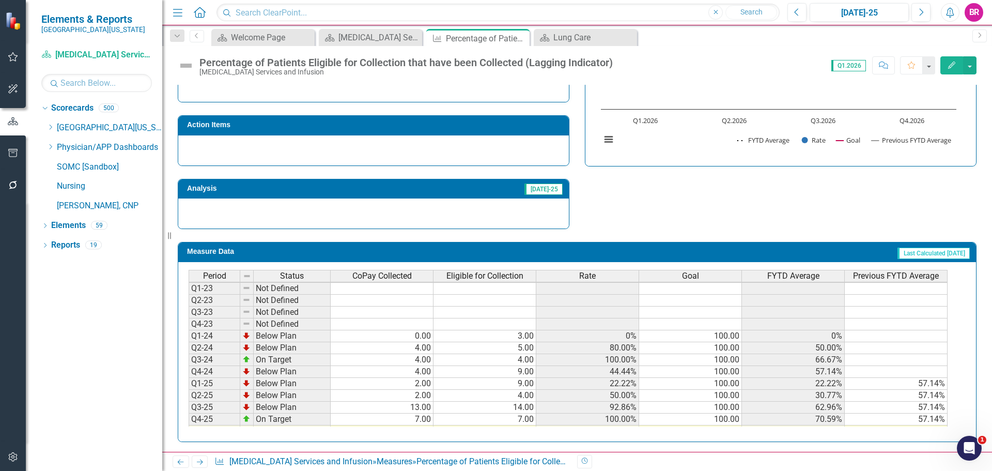
scroll to position [47, 0]
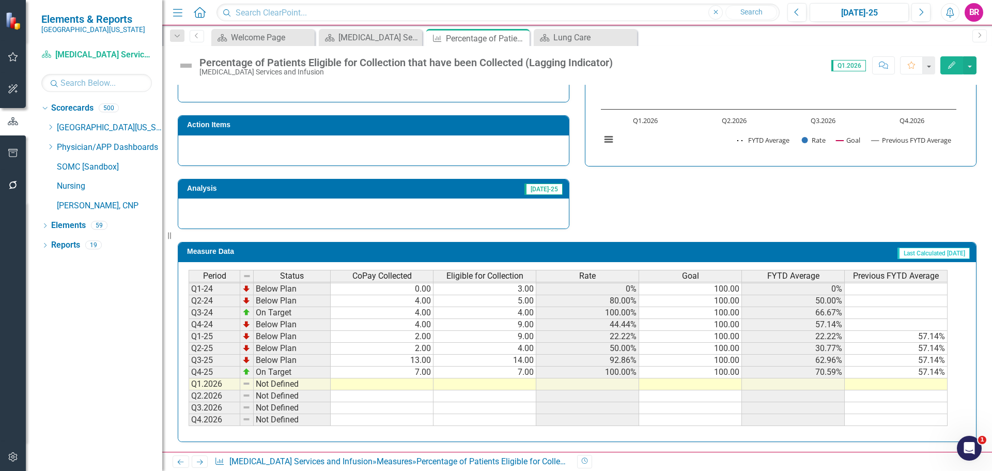
click at [733, 371] on td "100.00" at bounding box center [690, 372] width 103 height 12
drag, startPoint x: 740, startPoint y: 378, endPoint x: 754, endPoint y: 409, distance: 33.8
click at [189, 419] on div "Period Status CoPay Collected Eligible for Collection Rate Goal FYTD Average Pr…" at bounding box center [189, 324] width 0 height 203
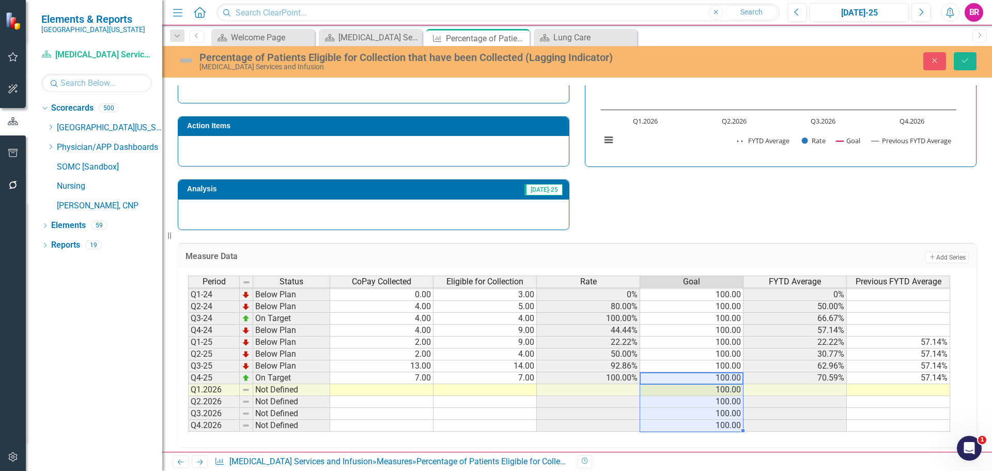
click at [908, 389] on td at bounding box center [898, 390] width 103 height 12
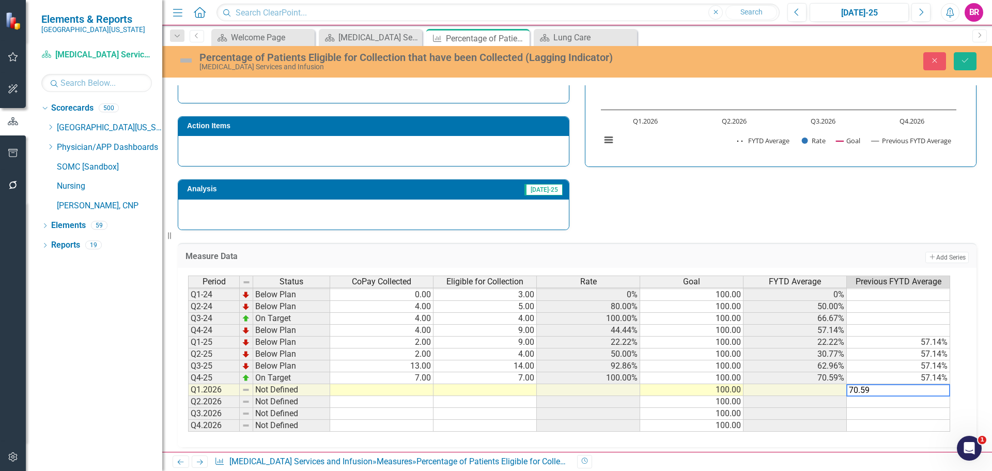
type textarea "70.59"
click at [892, 228] on div "Strategic Values Finance SOMC Cancer & Infusion Services Q1.2026 A Better Way A…" at bounding box center [577, 95] width 814 height 269
click at [936, 395] on td "70.59%" at bounding box center [898, 390] width 103 height 12
drag, startPoint x: 949, startPoint y: 397, endPoint x: 944, endPoint y: 428, distance: 31.4
click at [188, 428] on div "Period Status CoPay Collected Eligible for Collection Rate Goal FYTD Average Pr…" at bounding box center [188, 335] width 0 height 215
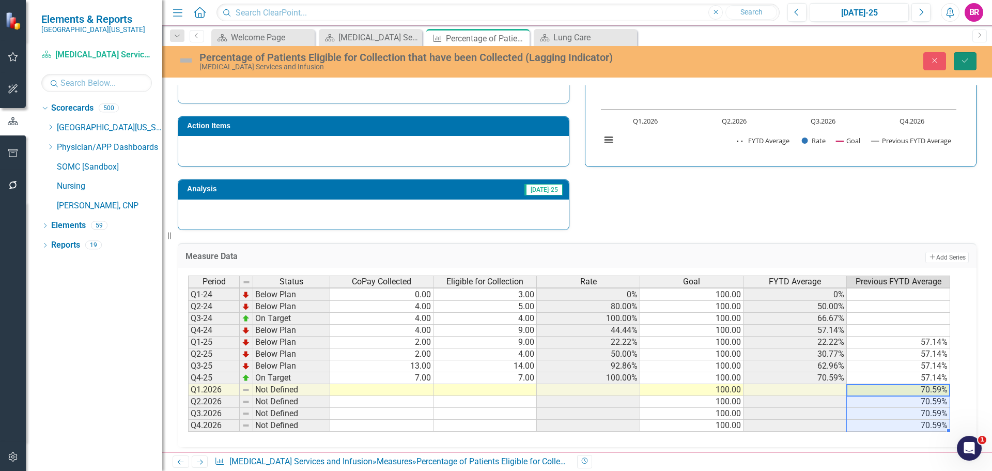
click at [965, 58] on icon "Save" at bounding box center [965, 60] width 9 height 7
